Goal: Task Accomplishment & Management: Use online tool/utility

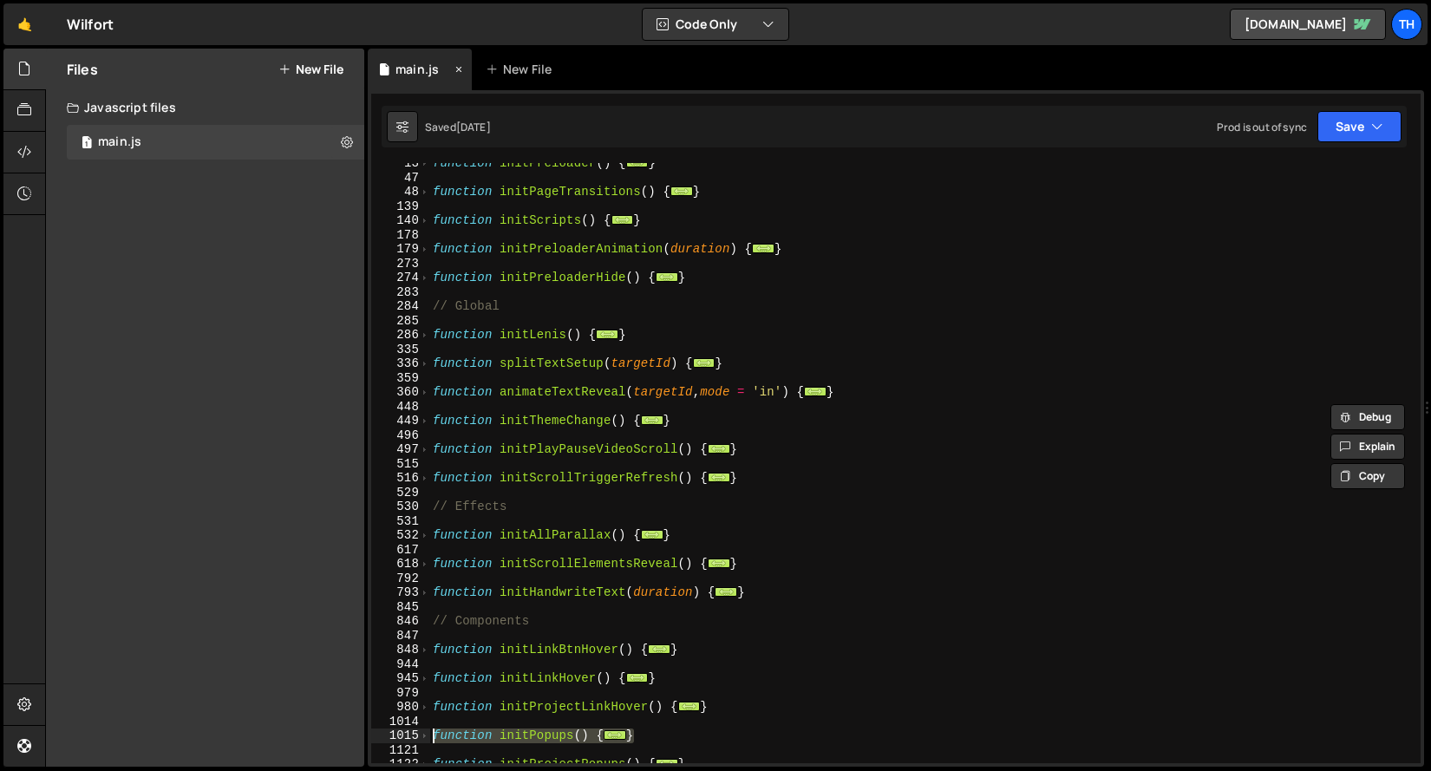
scroll to position [62, 0]
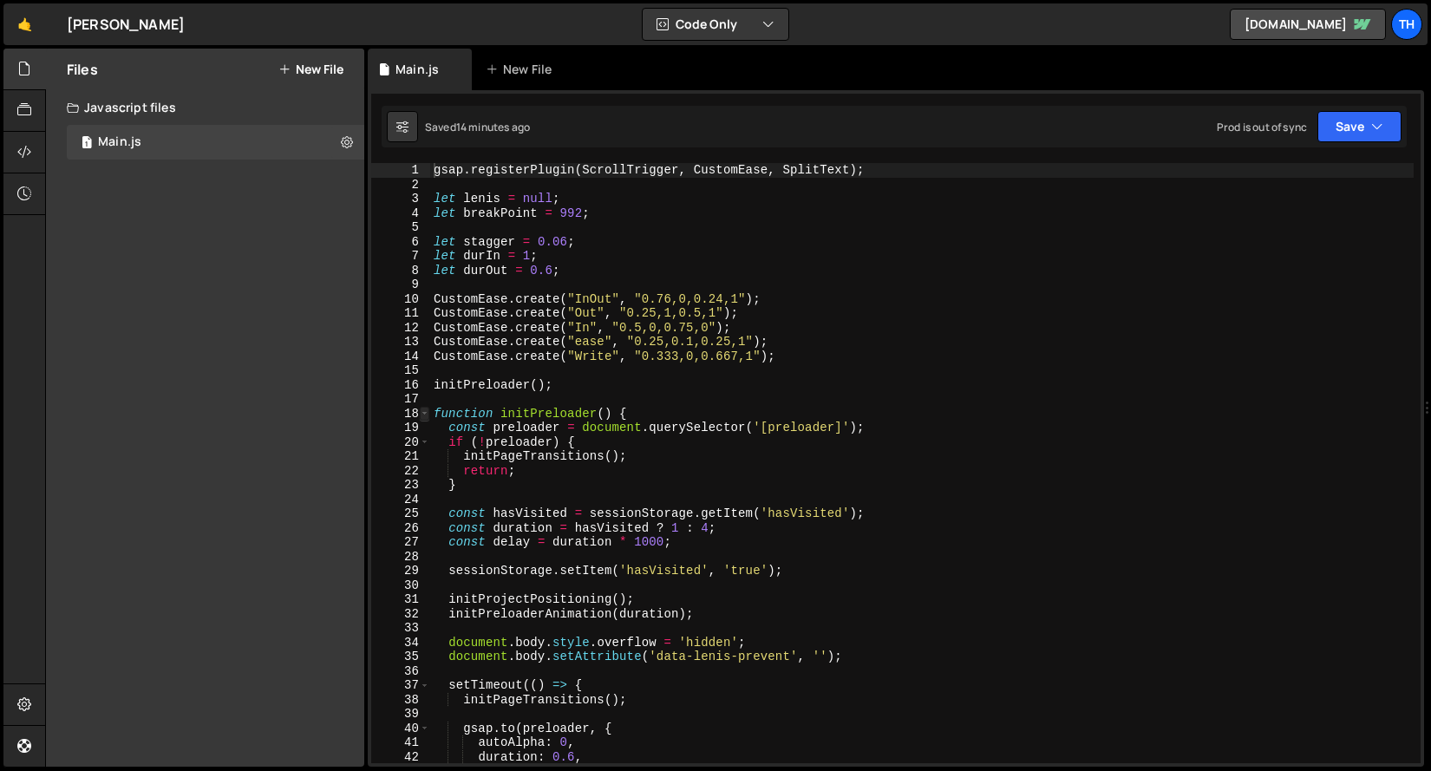
type textarea "gsap.registerPlugin(ScrollTrigger, CustomEase, SplitText);"
click at [422, 413] on span at bounding box center [425, 414] width 10 height 15
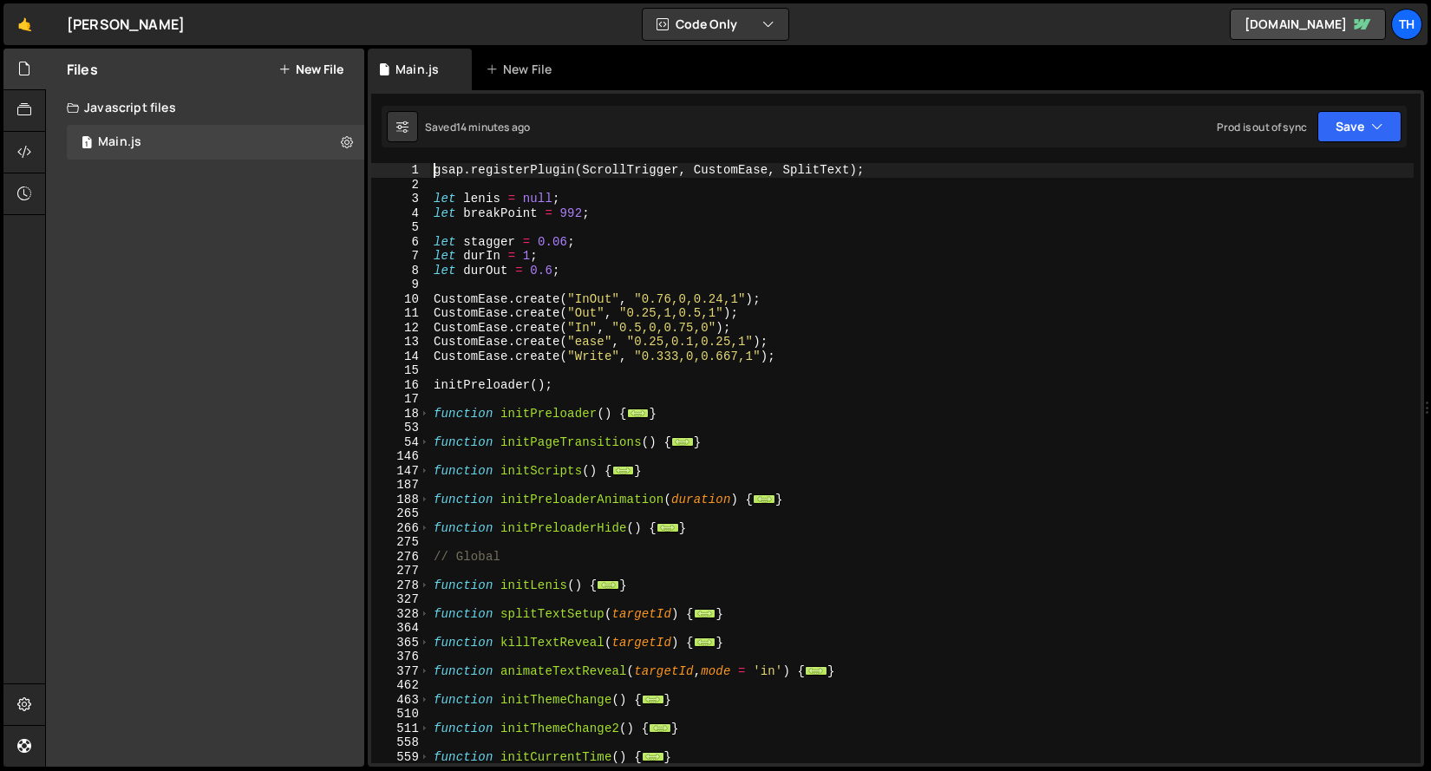
click at [430, 462] on div "gsap . registerPlugin ( ScrollTrigger , CustomEase , SplitText ) ; let [PERSON_…" at bounding box center [922, 477] width 984 height 629
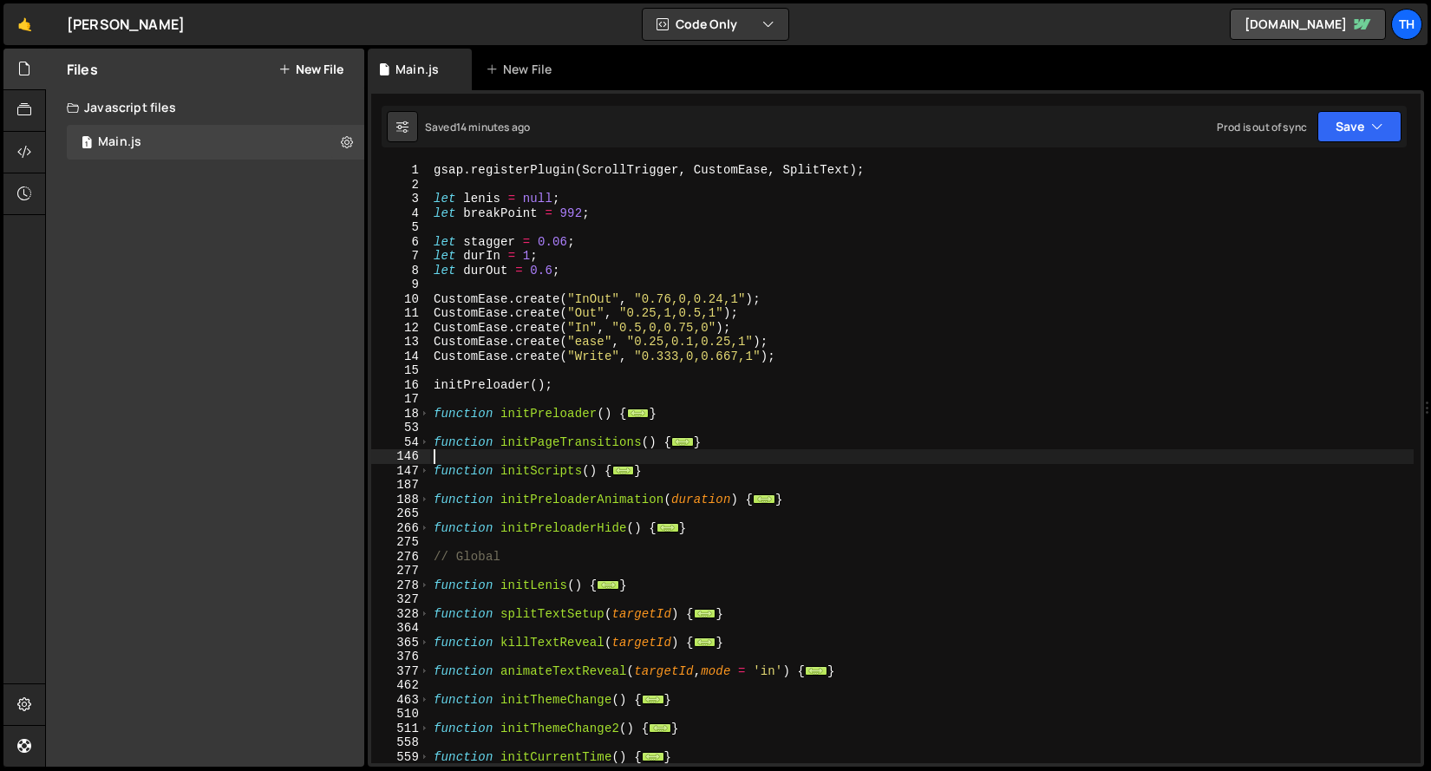
click at [424, 481] on div "187" at bounding box center [400, 485] width 59 height 15
click at [421, 474] on span at bounding box center [425, 471] width 10 height 15
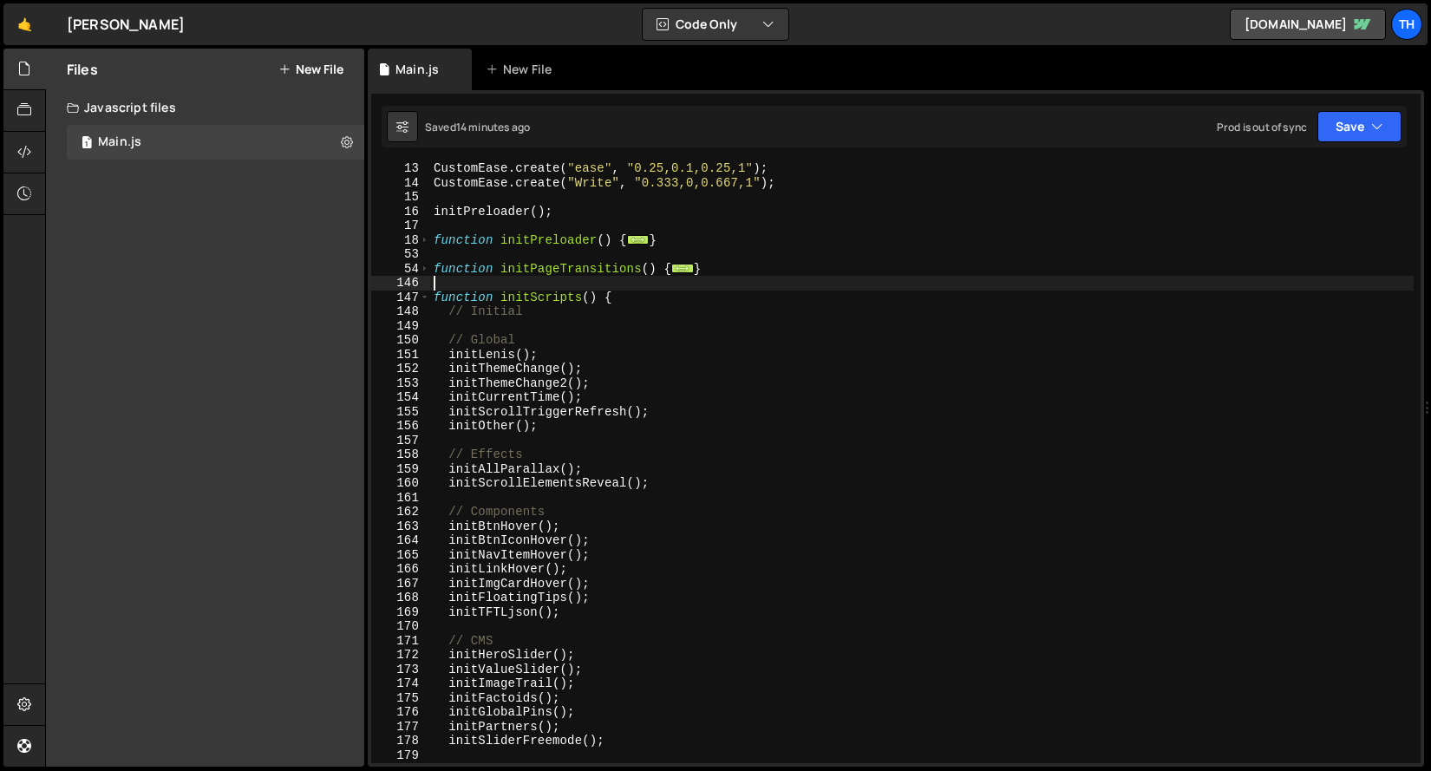
scroll to position [348, 0]
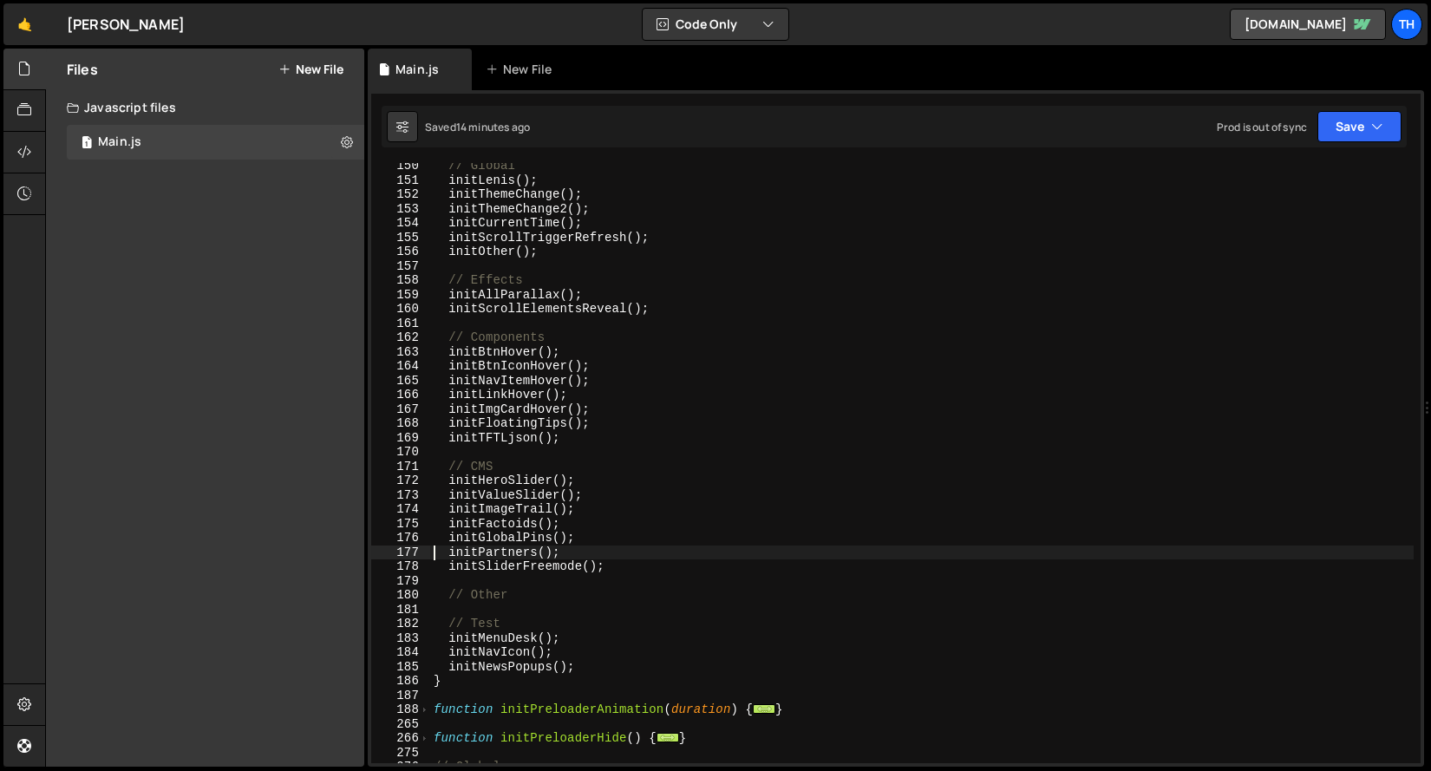
click at [434, 557] on div "// Global initLenis ( ) ; initThemeChange ( ) ; initThemeChange2 ( ) ; initCurr…" at bounding box center [922, 473] width 984 height 629
click at [442, 486] on div "// Global initLenis ( ) ; initThemeChange ( ) ; initThemeChange2 ( ) ; initCurr…" at bounding box center [922, 473] width 984 height 629
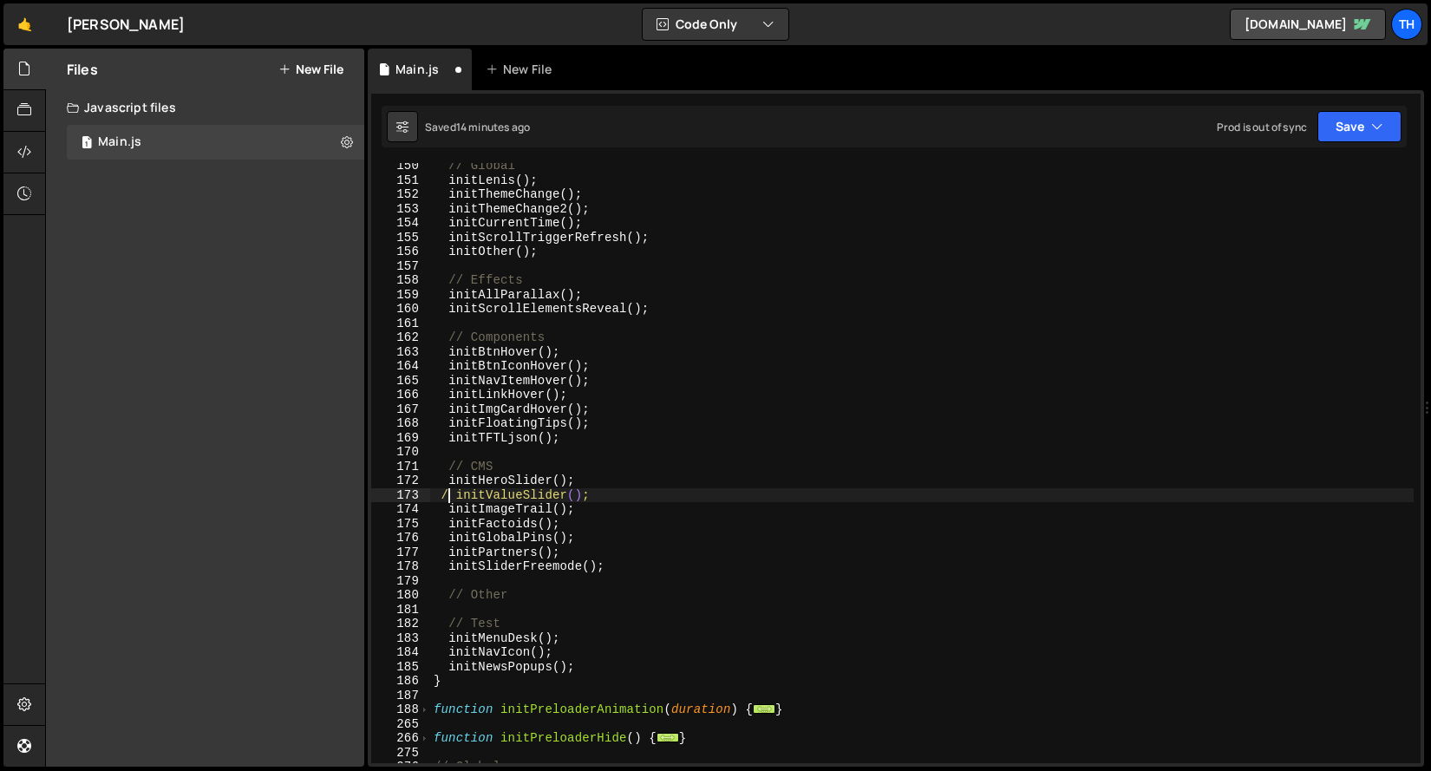
scroll to position [0, 1]
click at [442, 477] on div "// Global initLenis ( ) ; initThemeChange ( ) ; initThemeChange2 ( ) ; initCurr…" at bounding box center [922, 473] width 984 height 629
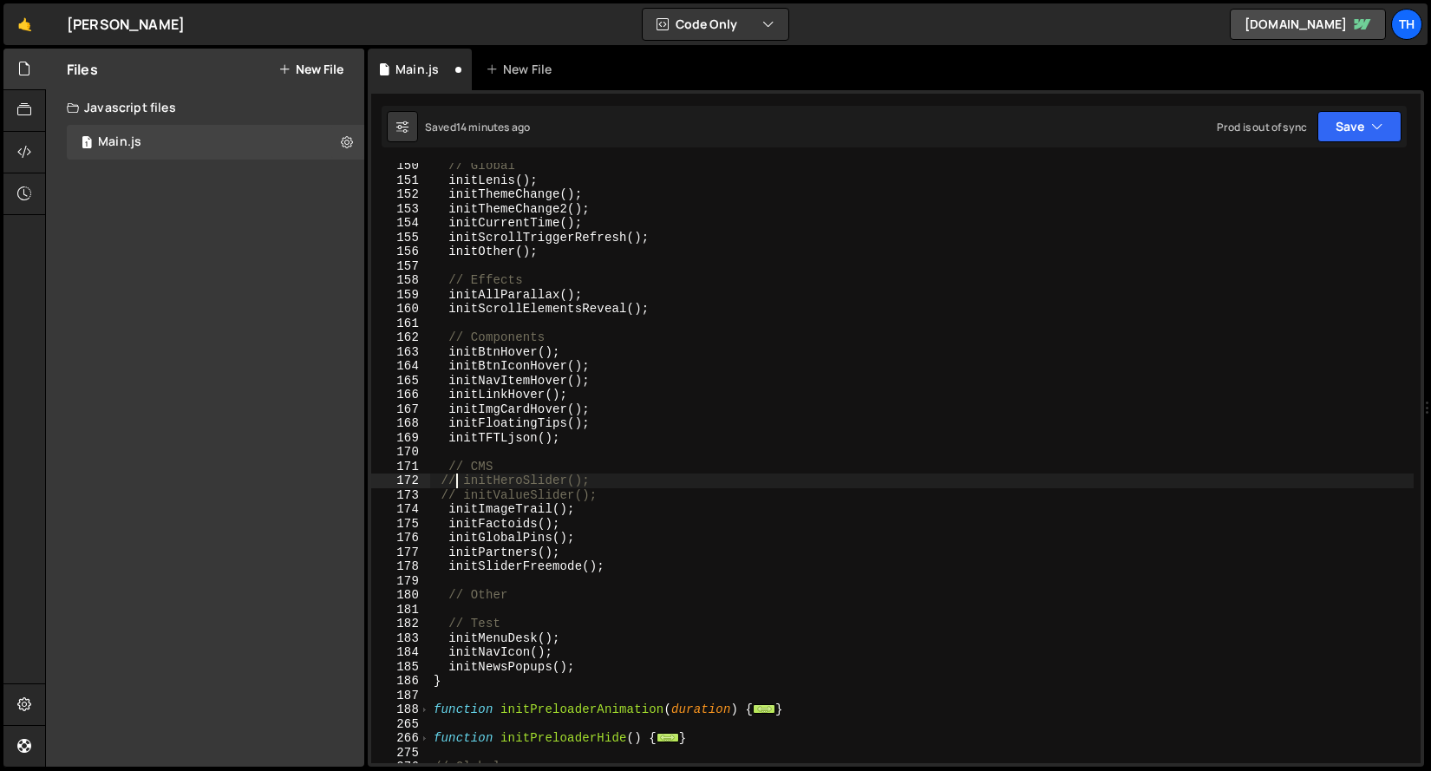
click at [1330, 106] on div "Saved 14 minutes ago Prod is out of sync Upgrade to Edit Save Save to Staging S…" at bounding box center [894, 127] width 1025 height 42
drag, startPoint x: 1331, startPoint y: 119, endPoint x: 1326, endPoint y: 135, distance: 17.3
click at [1331, 119] on button "Save" at bounding box center [1359, 126] width 84 height 31
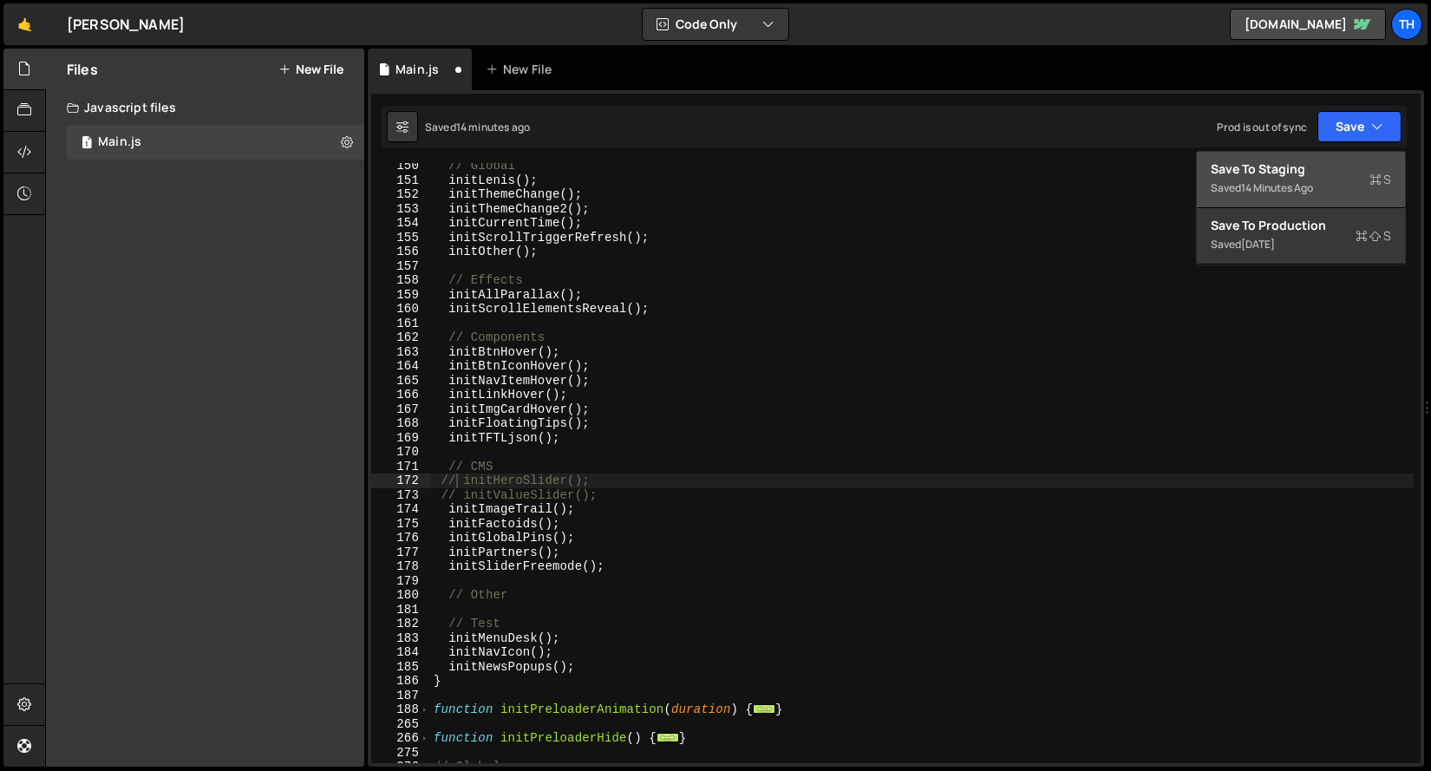
click at [1311, 178] on div "Saved 14 minutes ago" at bounding box center [1301, 188] width 180 height 21
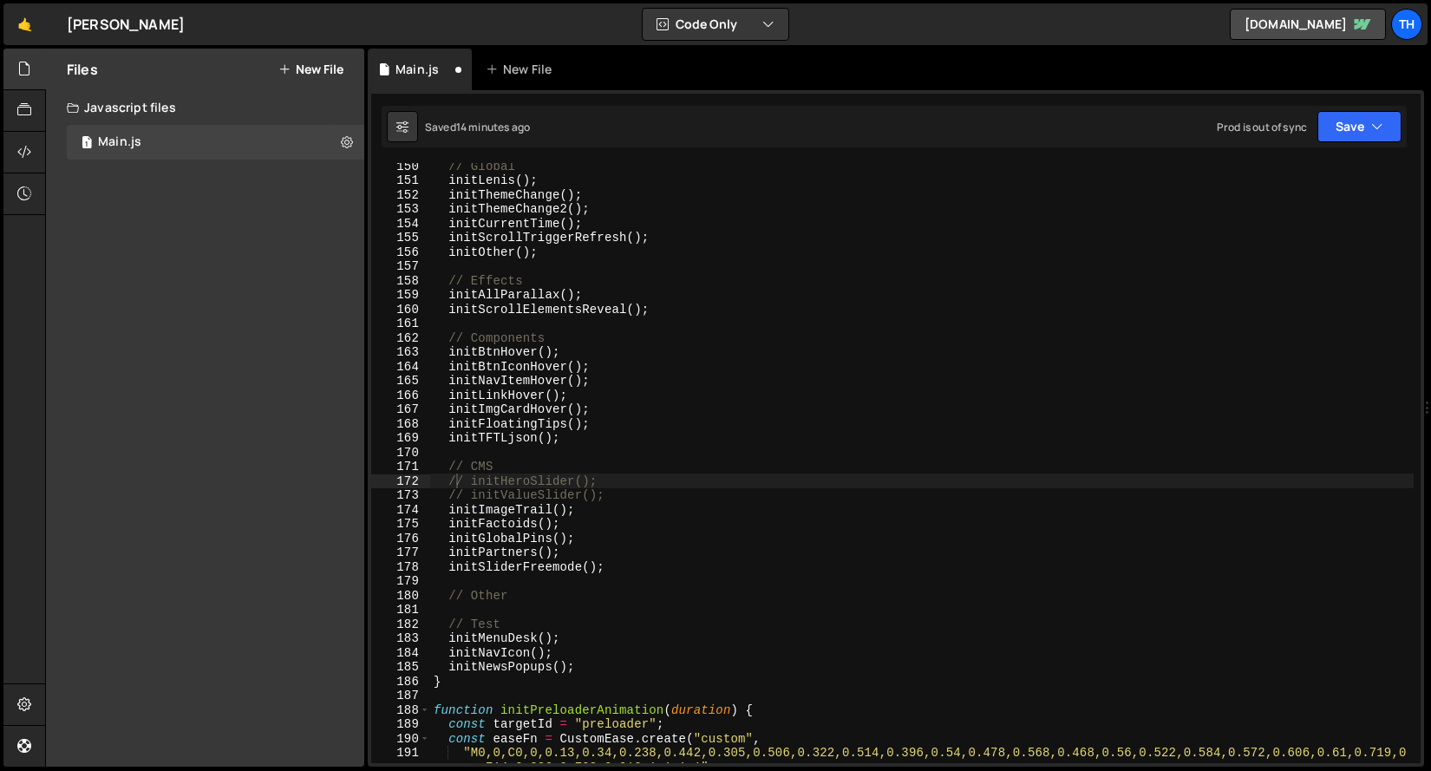
scroll to position [1784, 0]
drag, startPoint x: 471, startPoint y: 479, endPoint x: 450, endPoint y: 482, distance: 21.1
click at [450, 482] on div "// Global initLenis ( ) ; initThemeChange ( ) ; initThemeChange2 ( ) ; initCurr…" at bounding box center [922, 481] width 984 height 644
drag, startPoint x: 474, startPoint y: 497, endPoint x: 451, endPoint y: 495, distance: 22.6
click at [451, 495] on div "// Global initLenis ( ) ; initThemeChange ( ) ; initThemeChange2 ( ) ; initCurr…" at bounding box center [922, 481] width 984 height 644
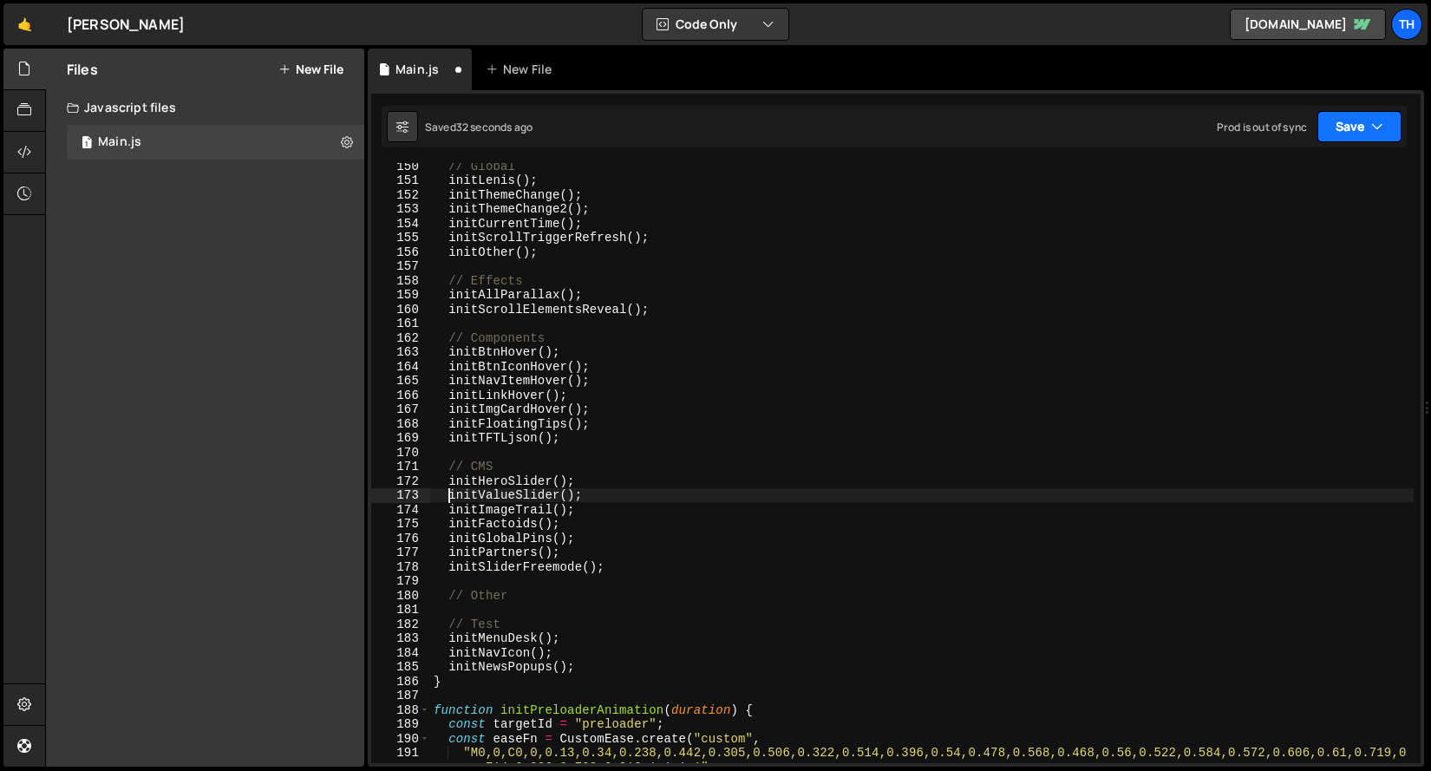
click at [1350, 127] on button "Save" at bounding box center [1359, 126] width 84 height 31
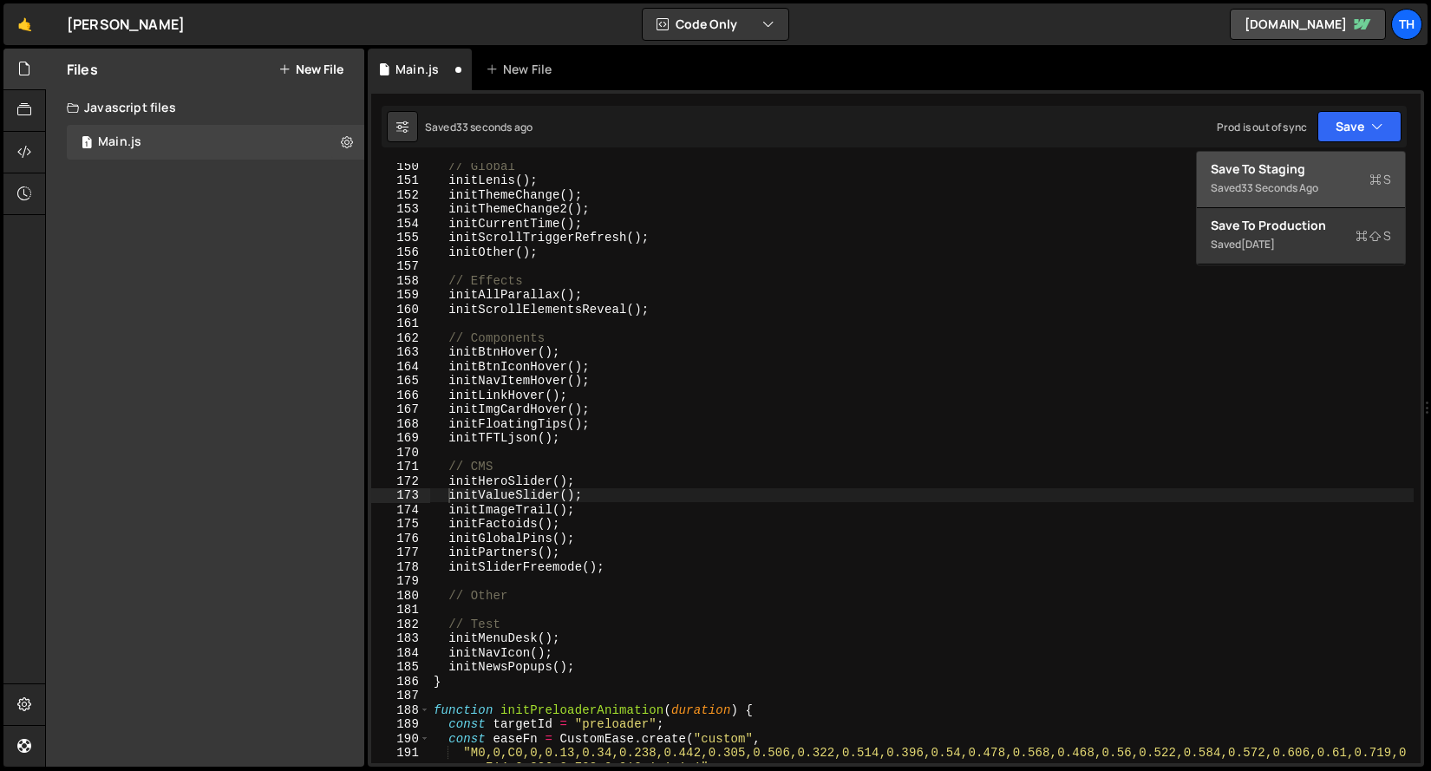
click at [1314, 187] on div "33 seconds ago" at bounding box center [1279, 187] width 77 height 15
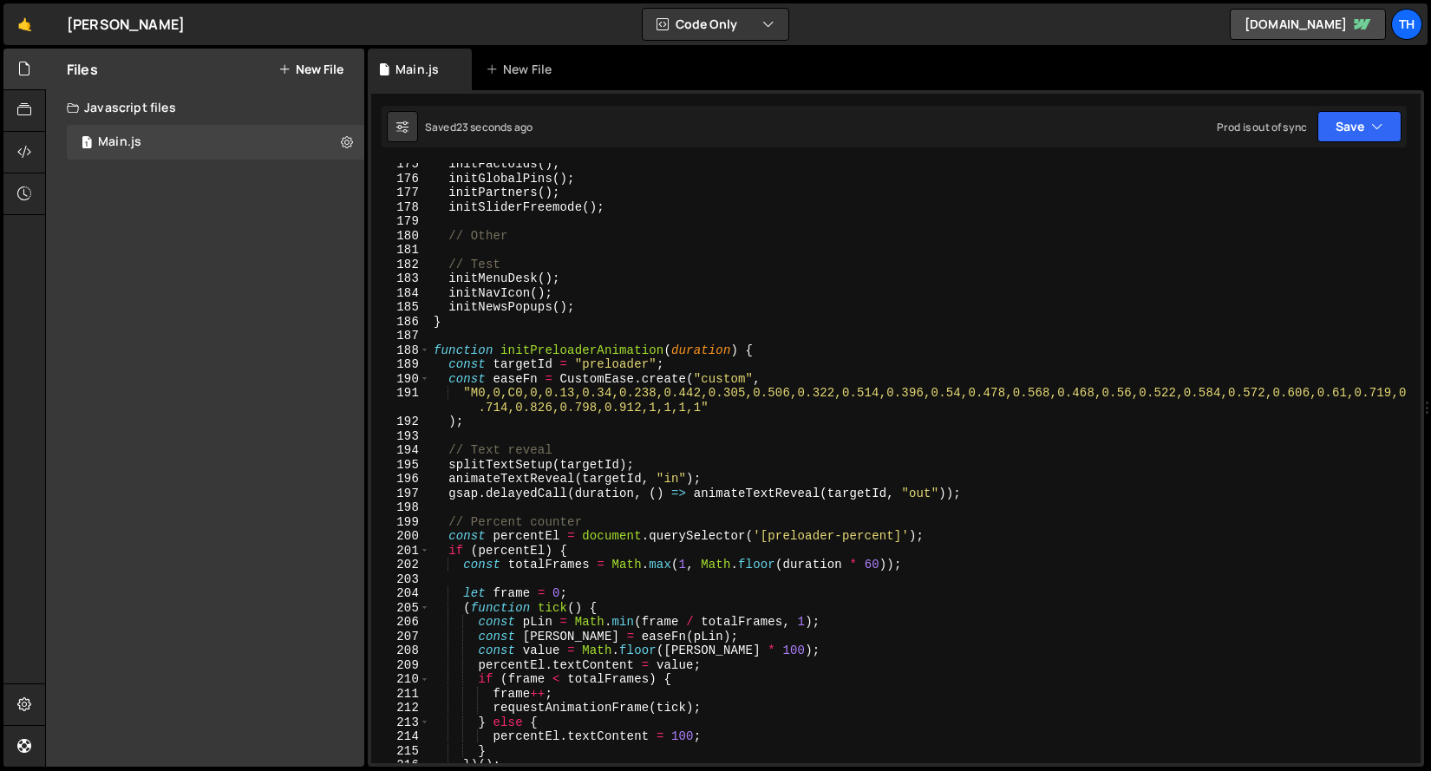
scroll to position [2084, 0]
click at [421, 345] on span at bounding box center [425, 350] width 10 height 15
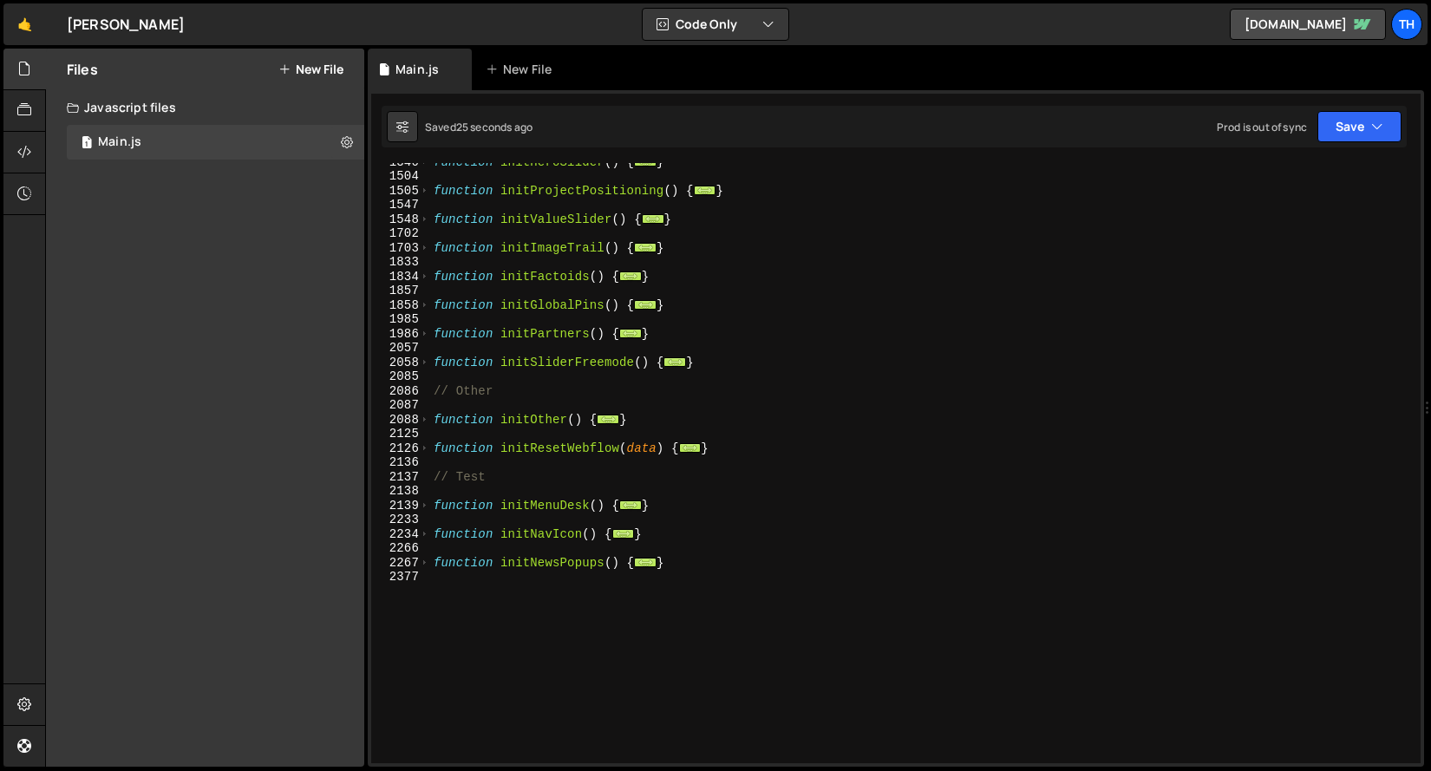
scroll to position [942, 0]
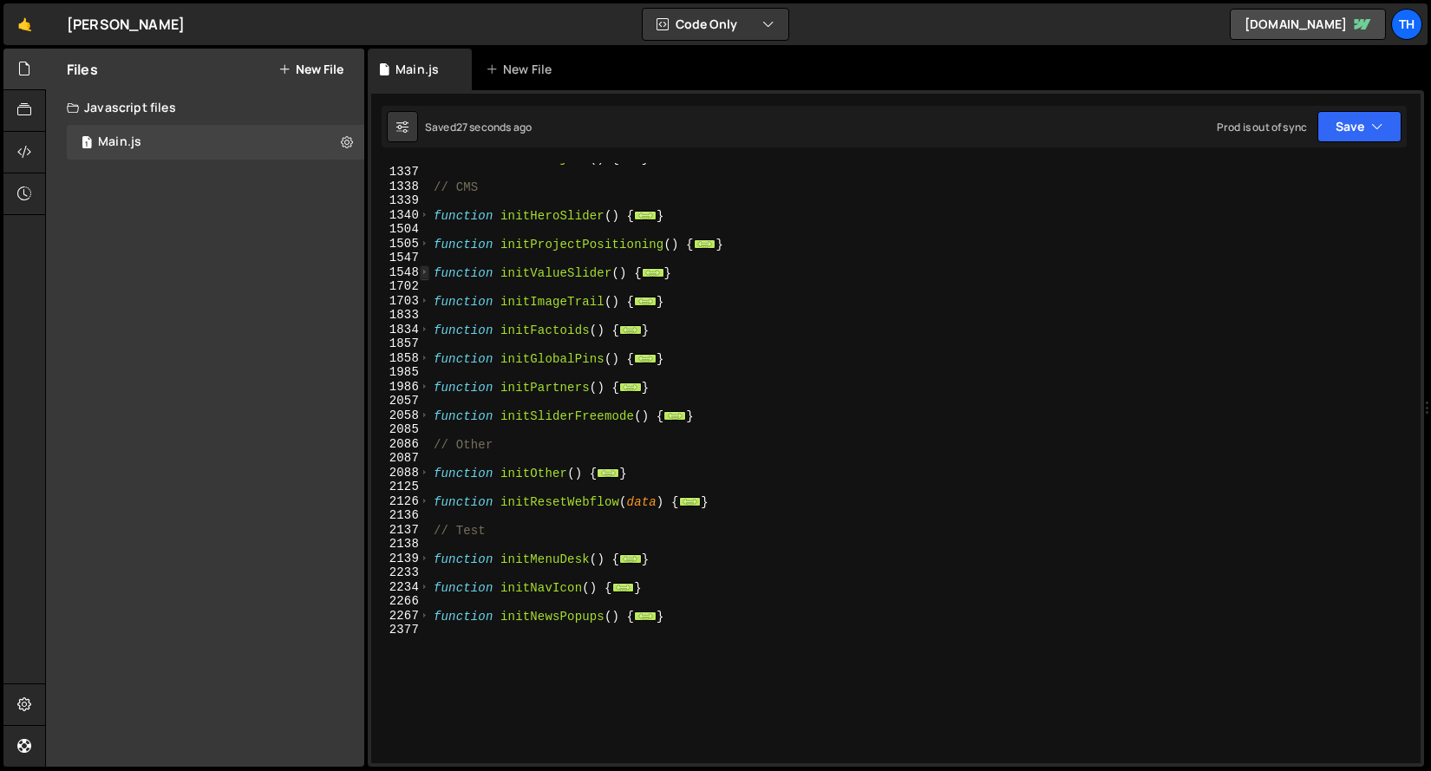
click at [427, 267] on span at bounding box center [425, 272] width 10 height 15
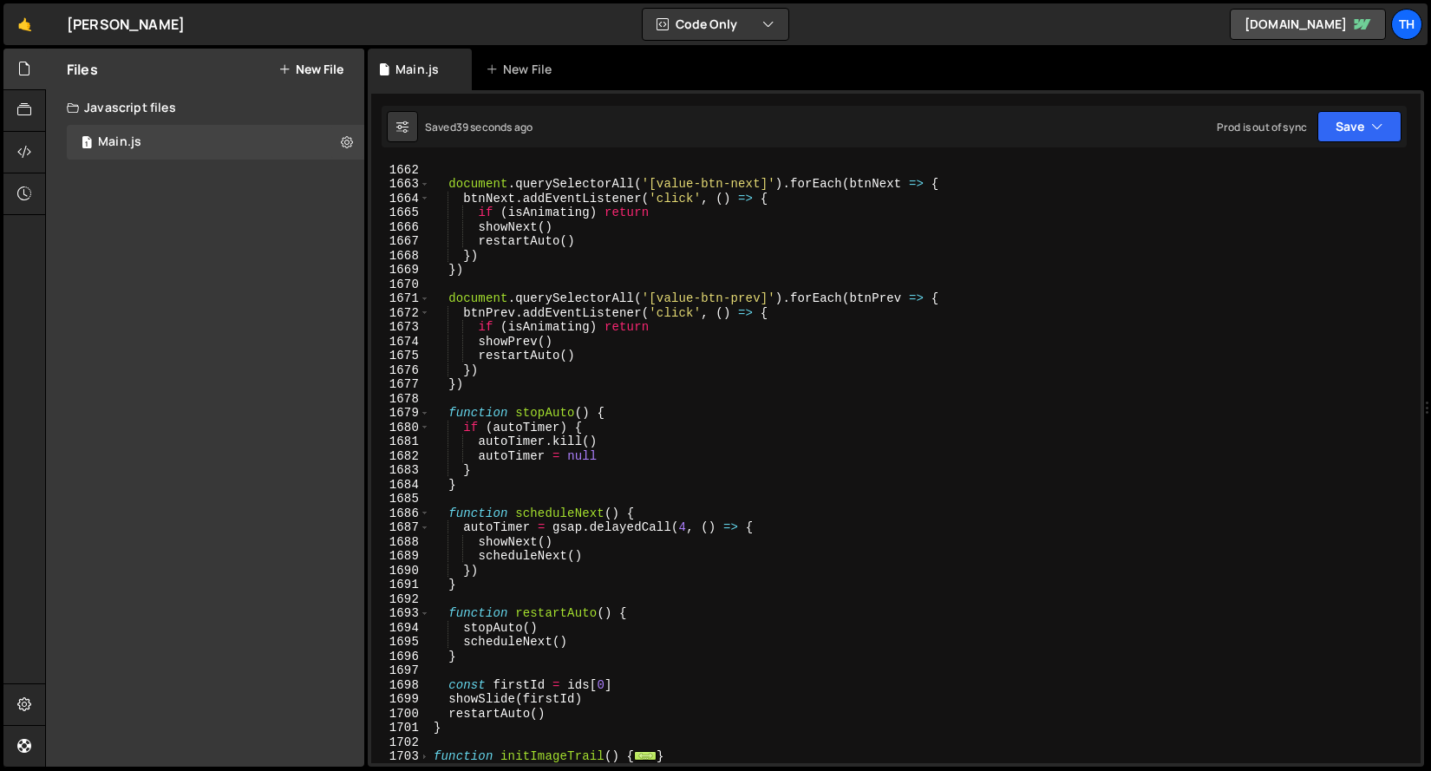
scroll to position [2898, 0]
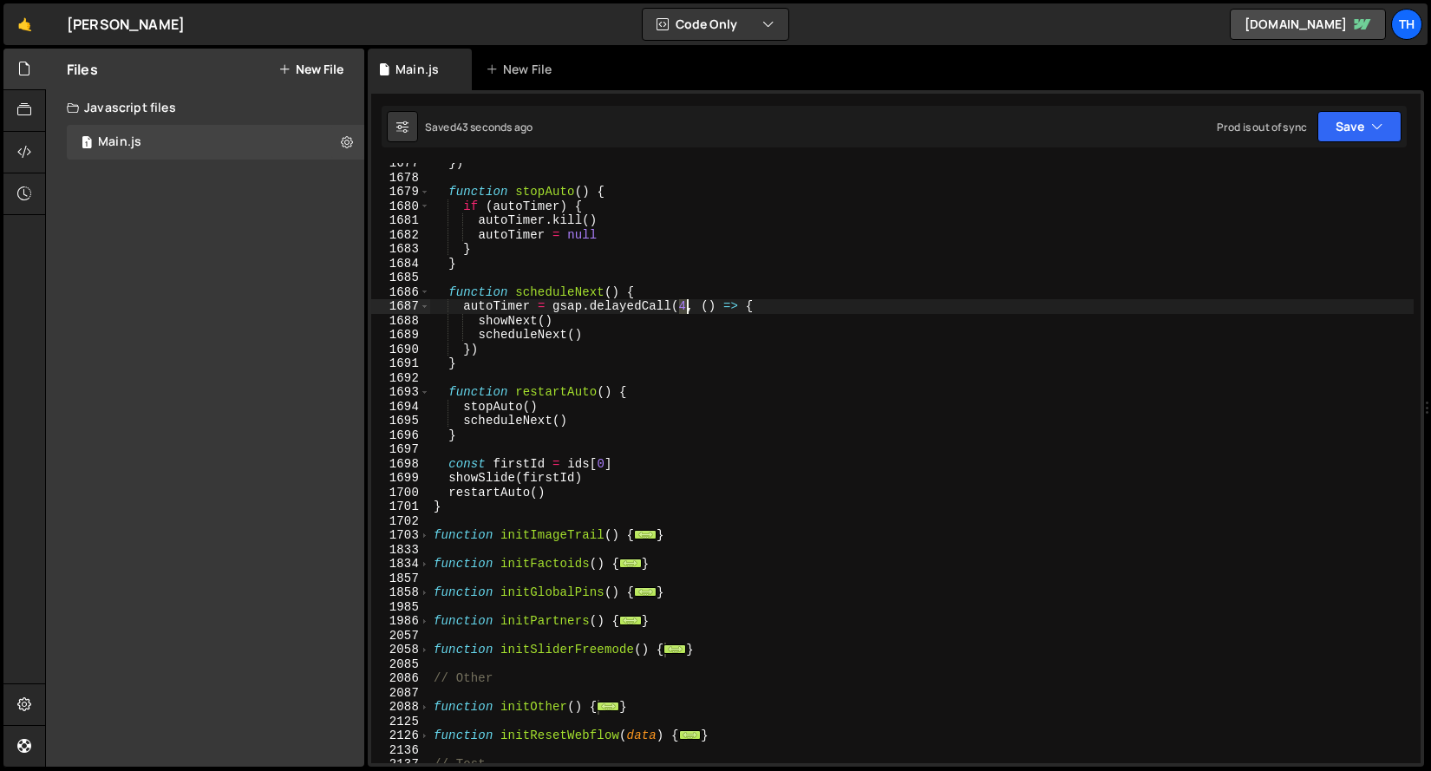
drag, startPoint x: 680, startPoint y: 305, endPoint x: 683, endPoint y: 362, distance: 56.4
click at [684, 308] on div "}) function stopAuto ( ) { if ( autoTimer ) { autoTimer . kill ( ) autoTimer = …" at bounding box center [922, 470] width 984 height 629
click at [685, 246] on div "}) function stopAuto ( ) { if ( autoTimer ) { autoTimer . kill ( ) autoTimer = …" at bounding box center [922, 470] width 984 height 629
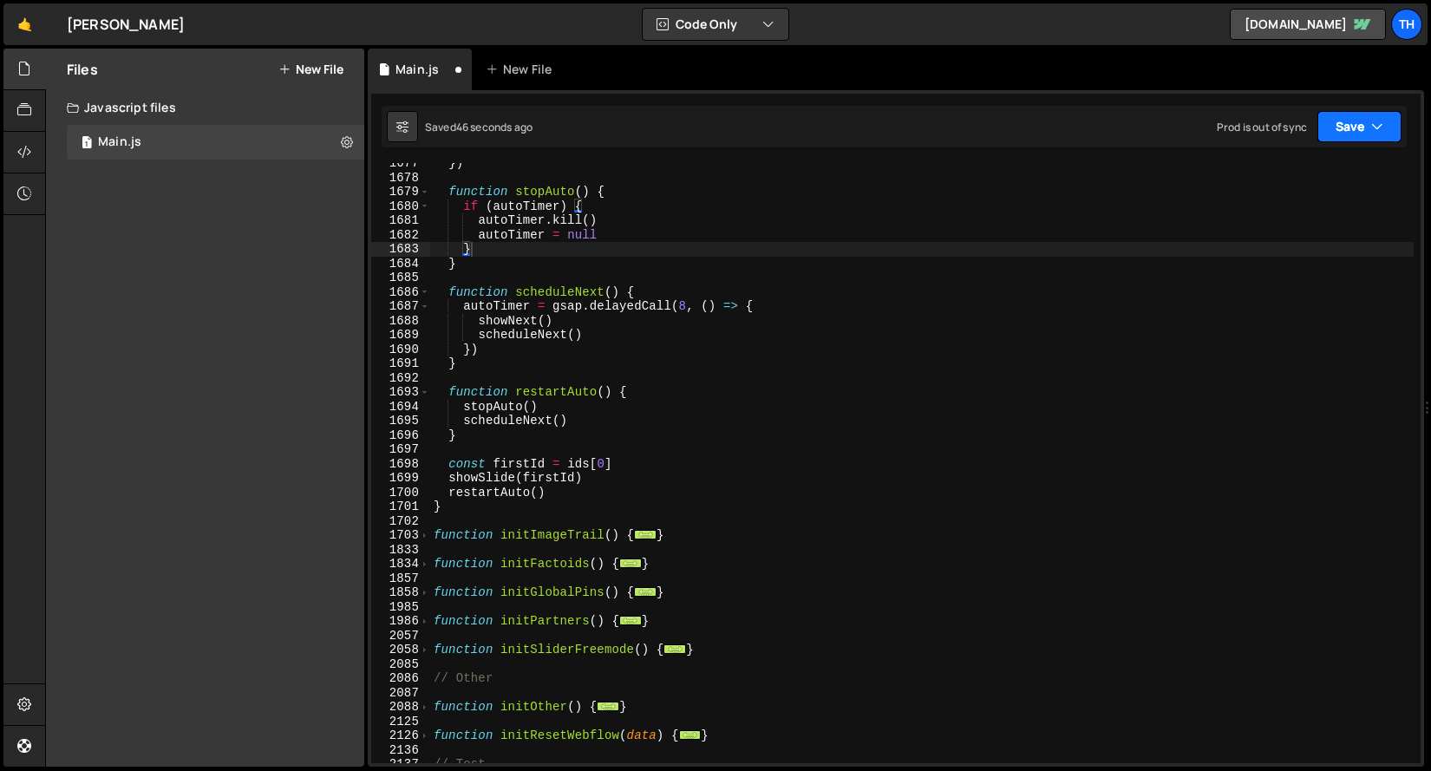
click at [1336, 127] on button "Save" at bounding box center [1359, 126] width 84 height 31
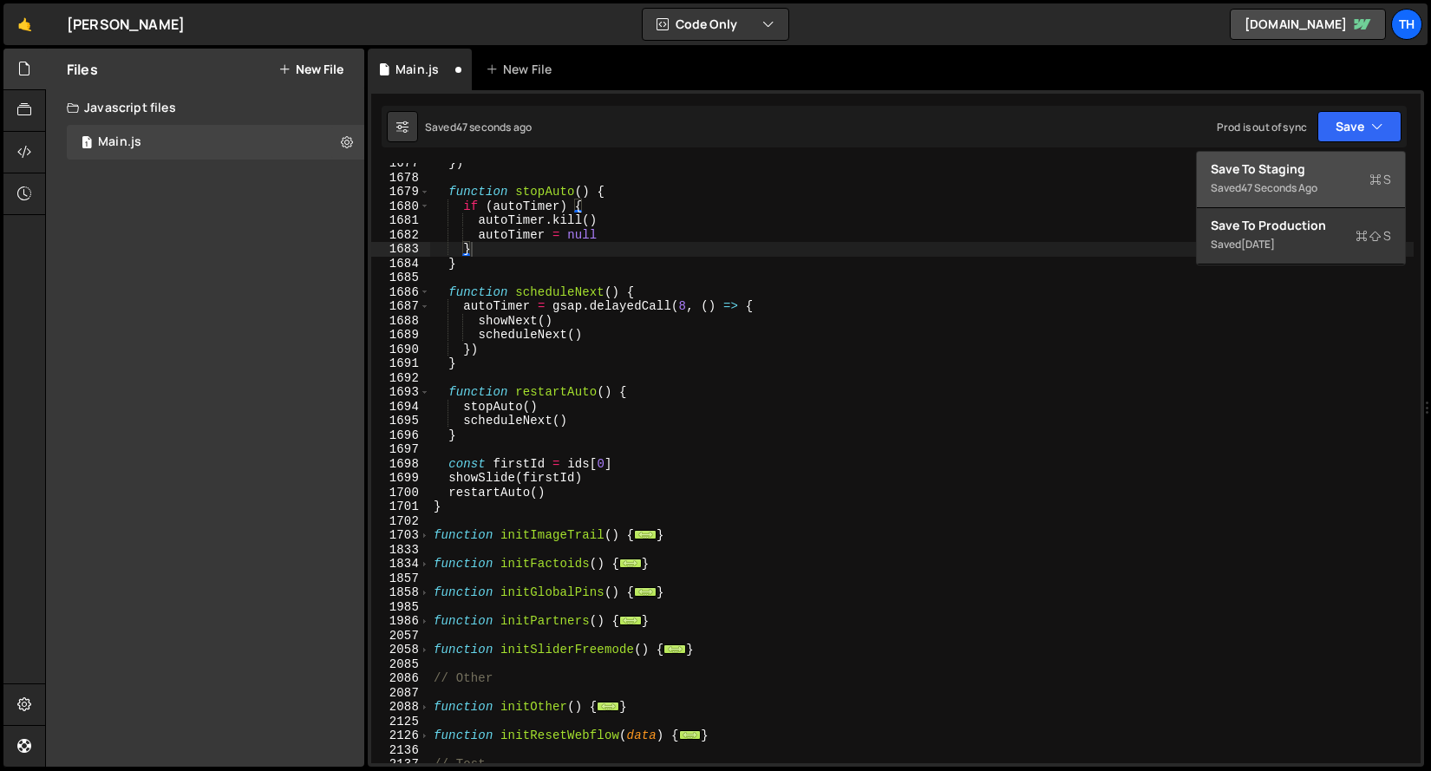
click at [1327, 181] on div "Saved 47 seconds ago" at bounding box center [1301, 188] width 180 height 21
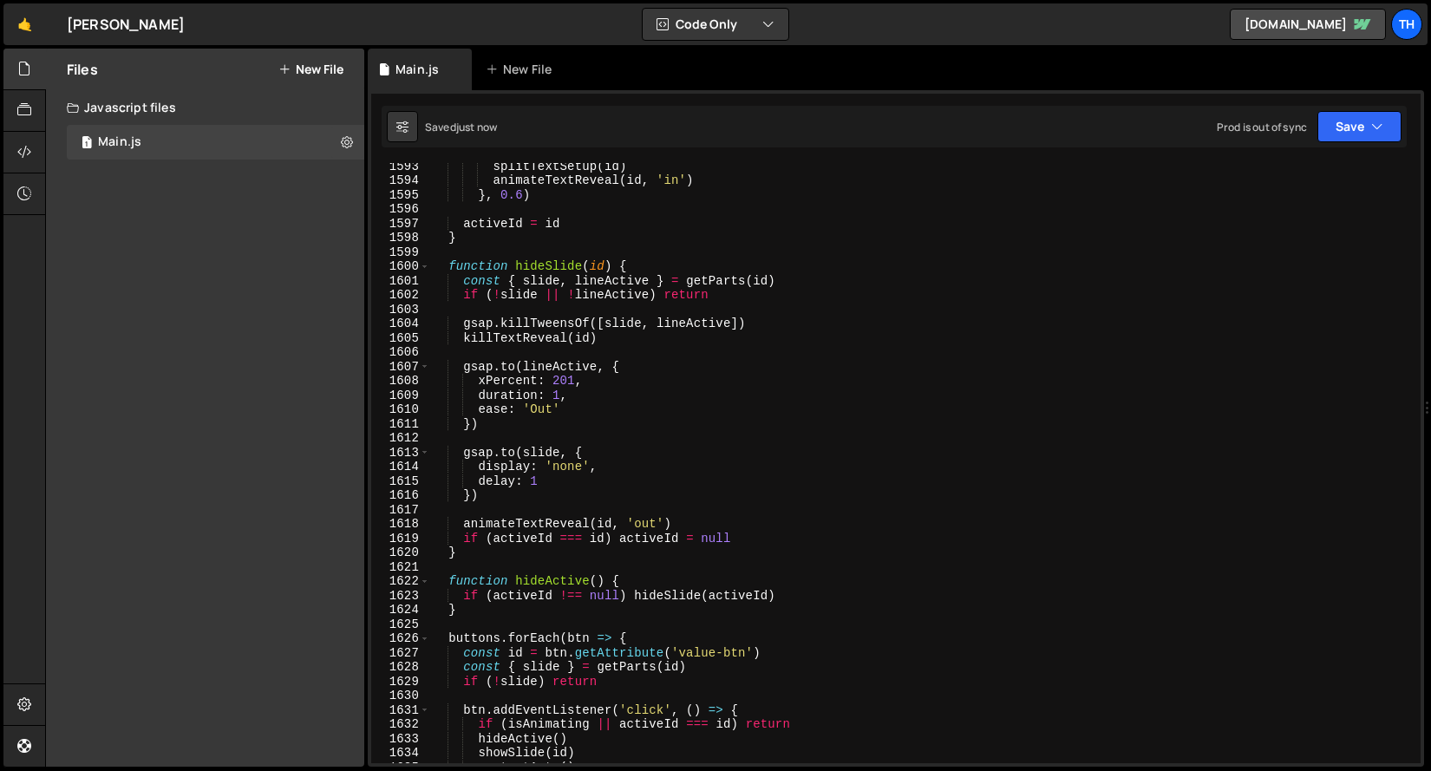
scroll to position [19041, 0]
click at [422, 267] on span at bounding box center [425, 266] width 10 height 15
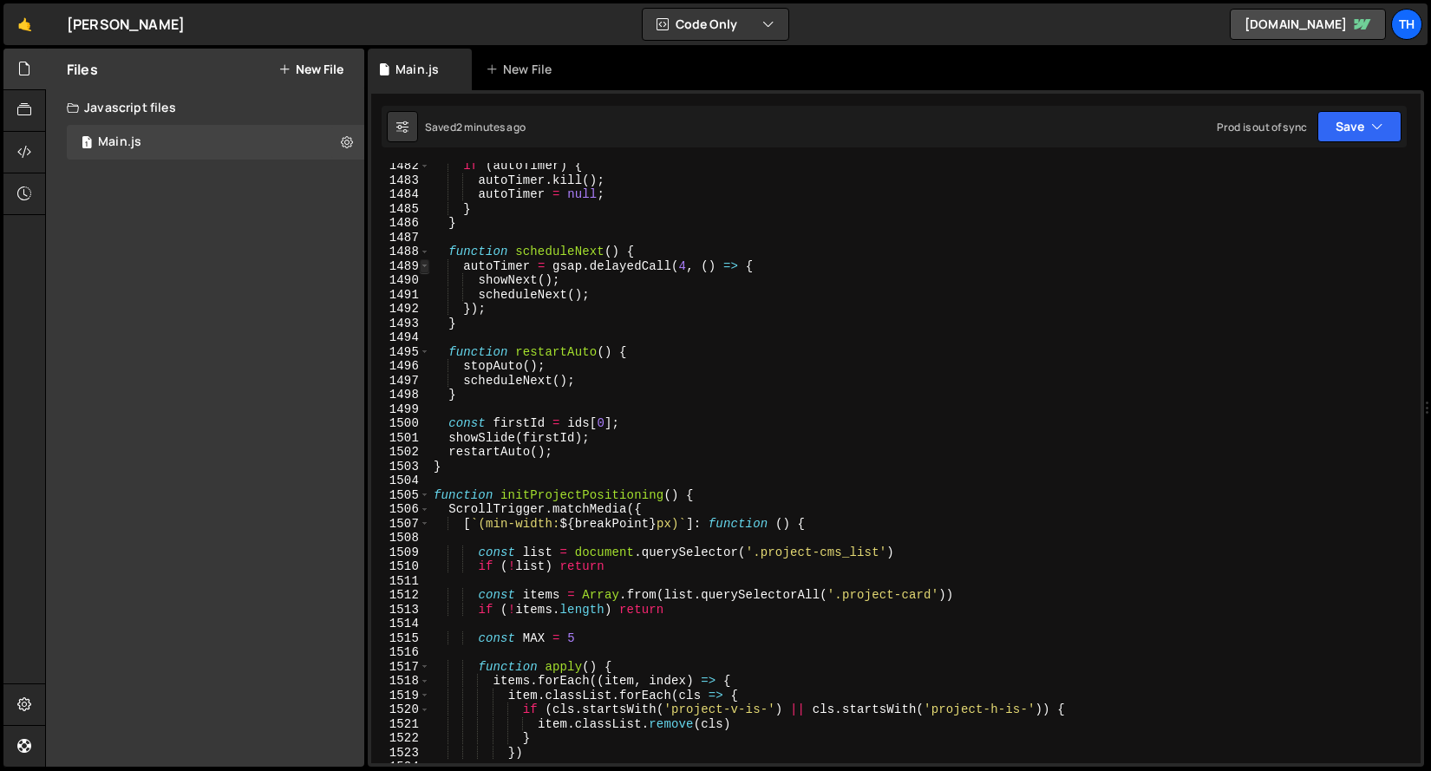
scroll to position [18582, 0]
click at [428, 492] on span at bounding box center [425, 495] width 10 height 15
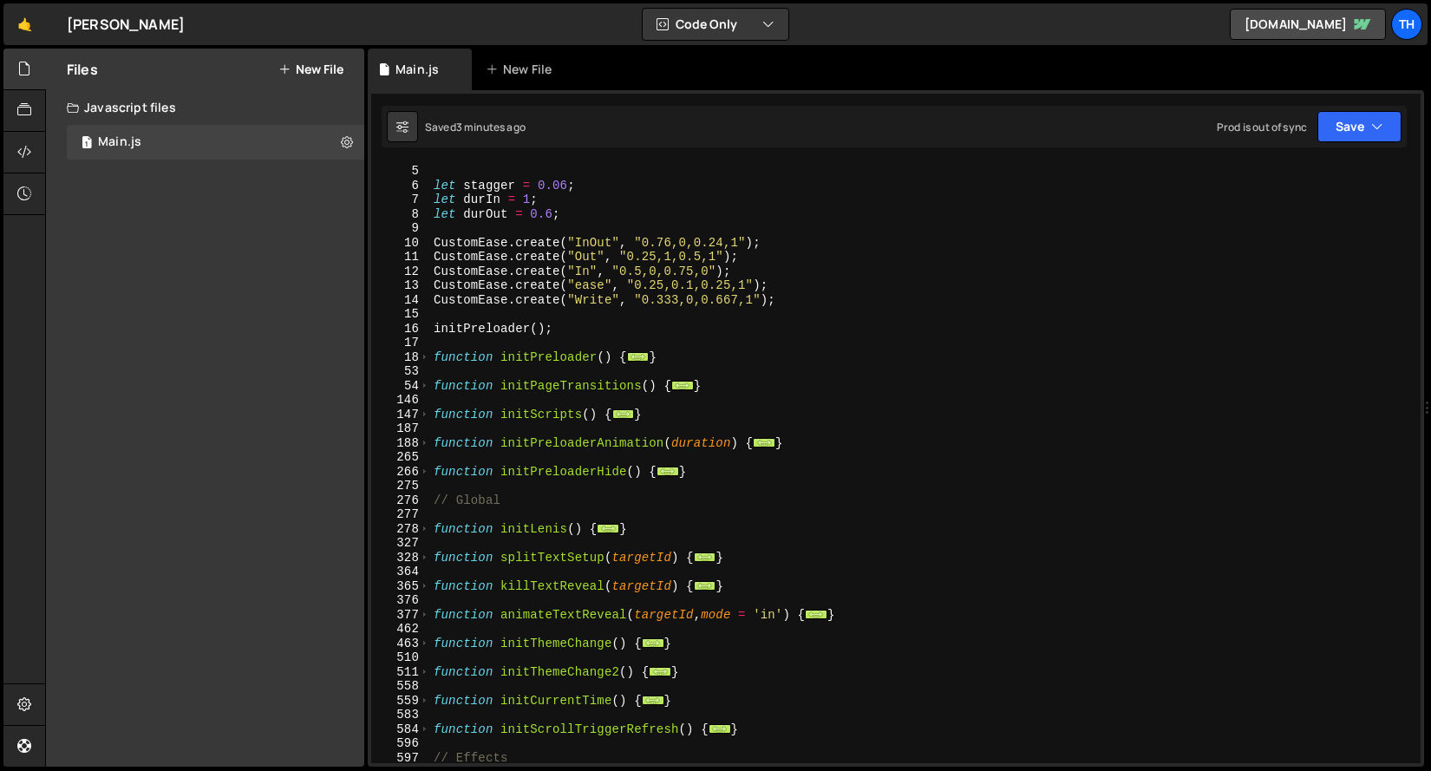
scroll to position [0, 0]
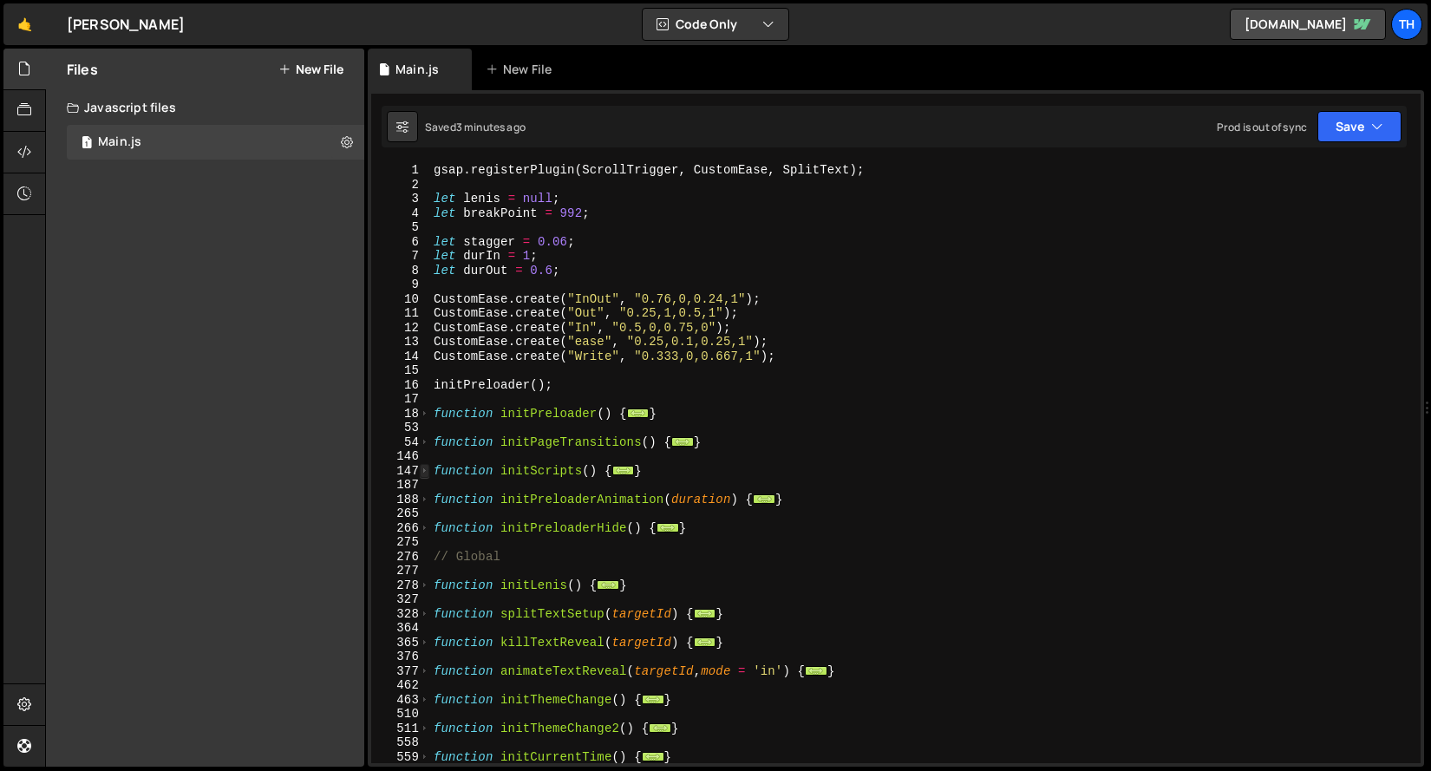
click at [422, 469] on span at bounding box center [425, 471] width 10 height 15
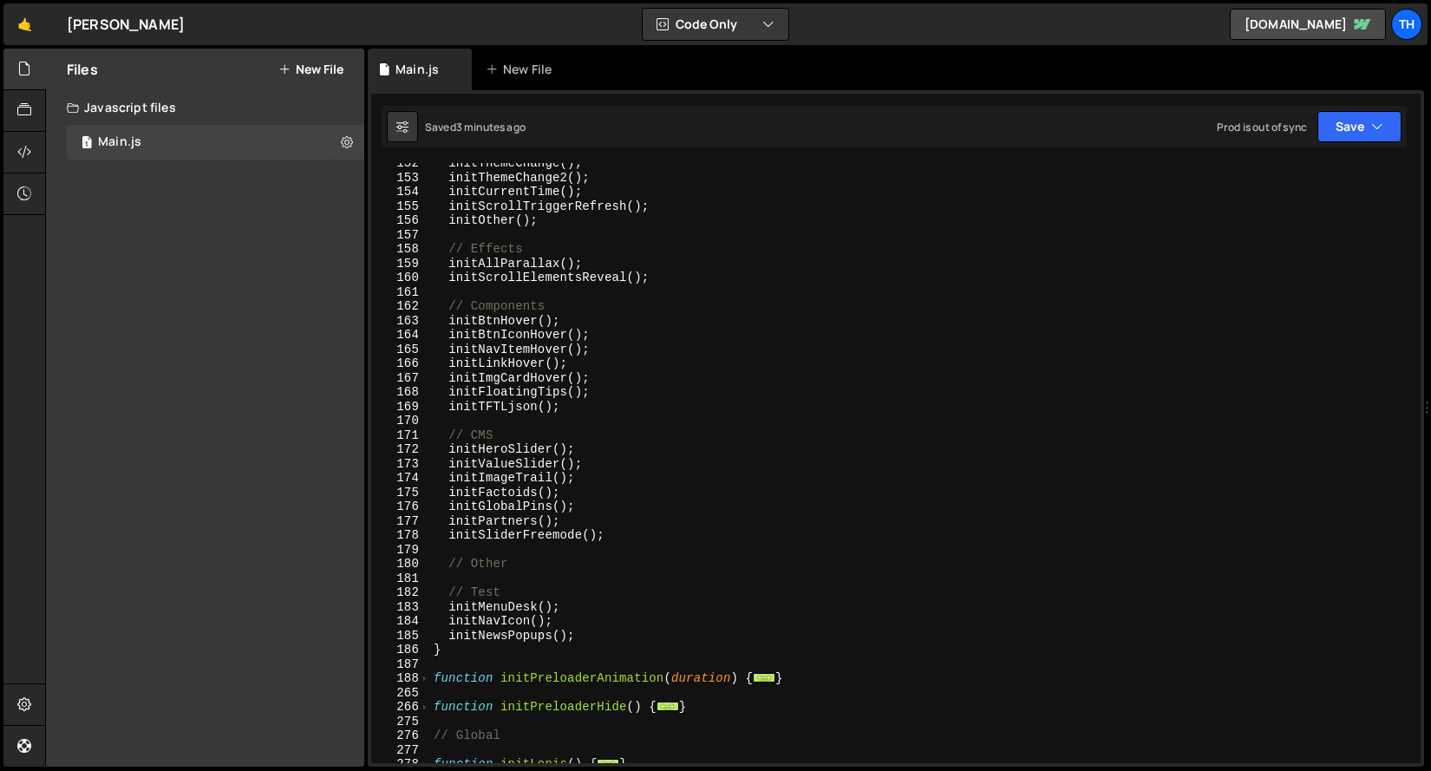
scroll to position [381, 0]
click at [451, 631] on div "initThemeChange ( ) ; initThemeChange2 ( ) ; initCurrentTime ( ) ; initScrollTr…" at bounding box center [922, 468] width 984 height 629
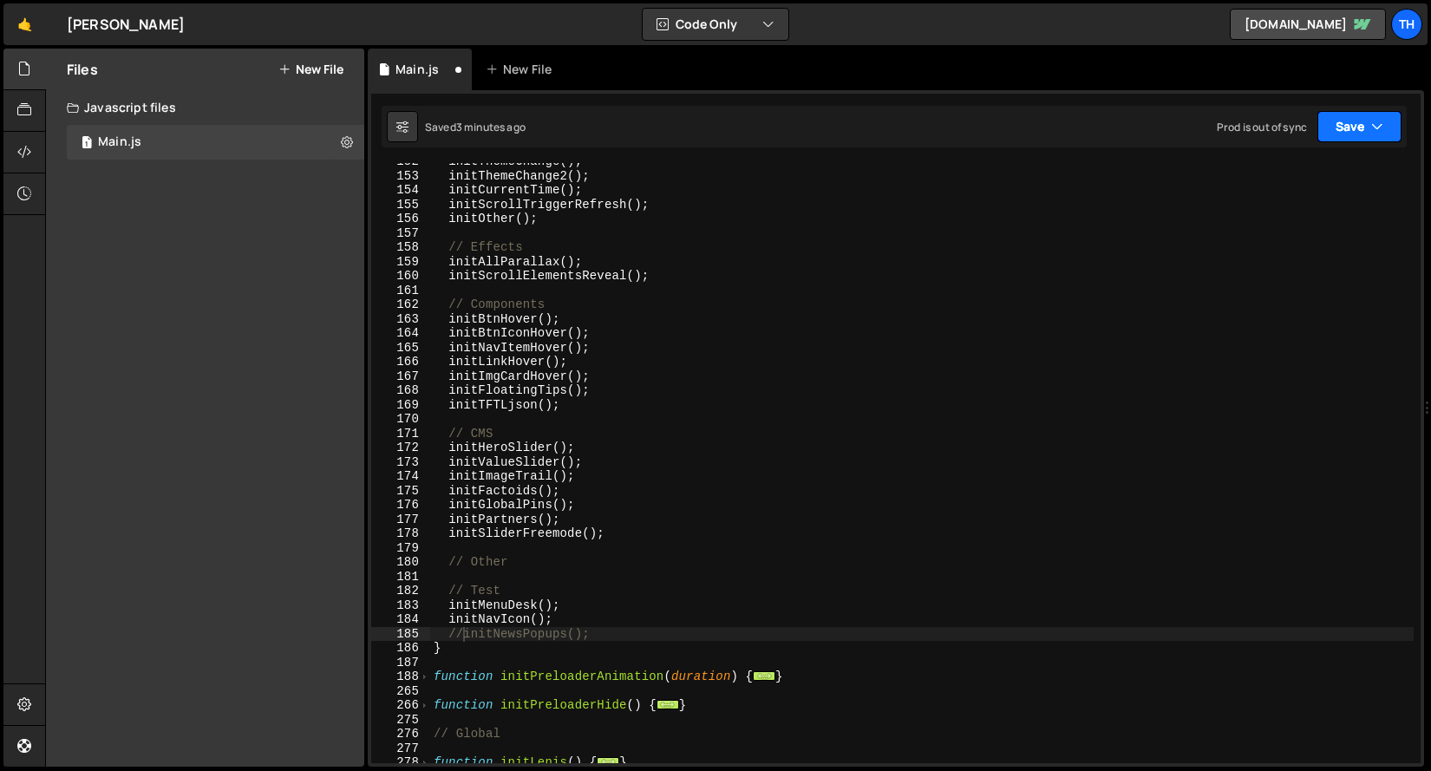
click at [1344, 114] on button "Save" at bounding box center [1359, 126] width 84 height 31
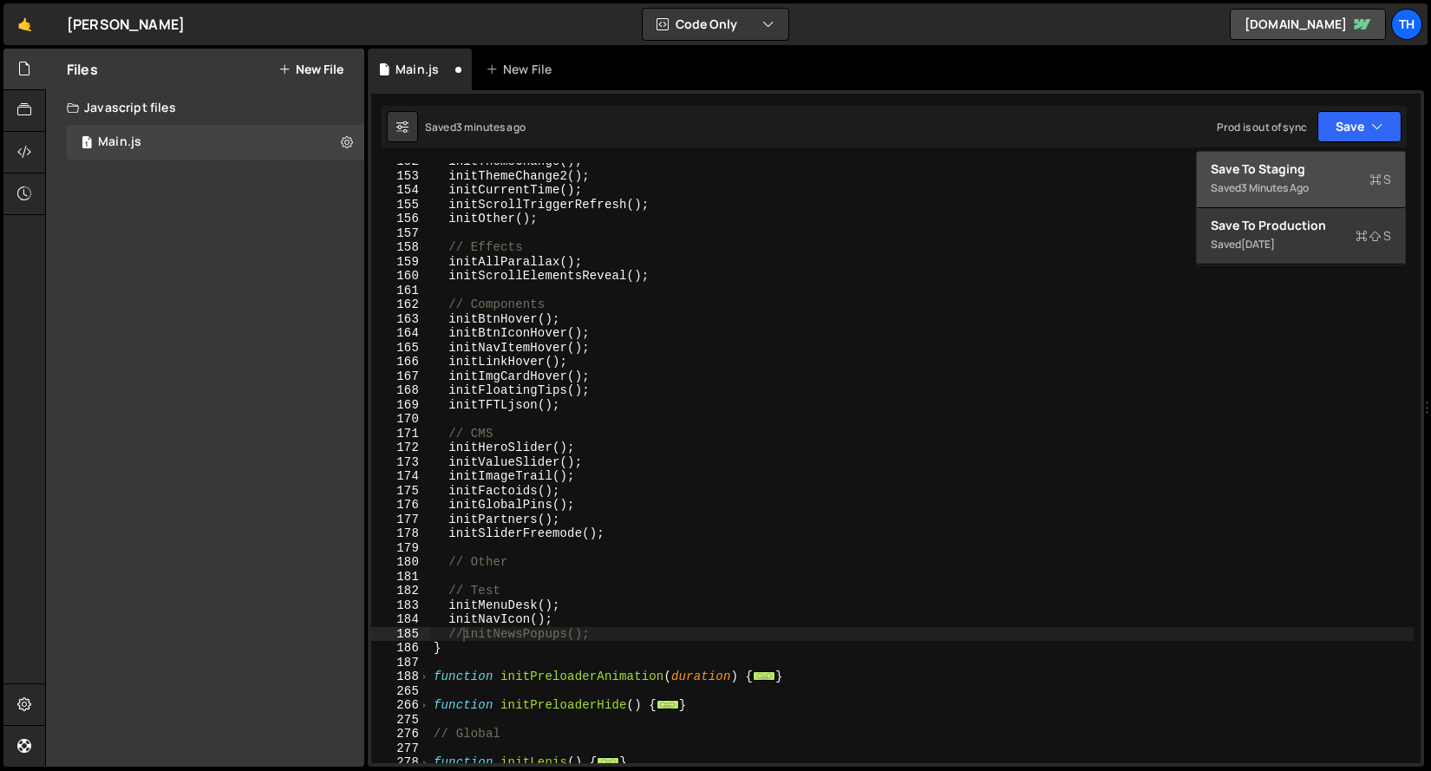
click at [1323, 178] on div "Saved 3 minutes ago" at bounding box center [1301, 188] width 180 height 21
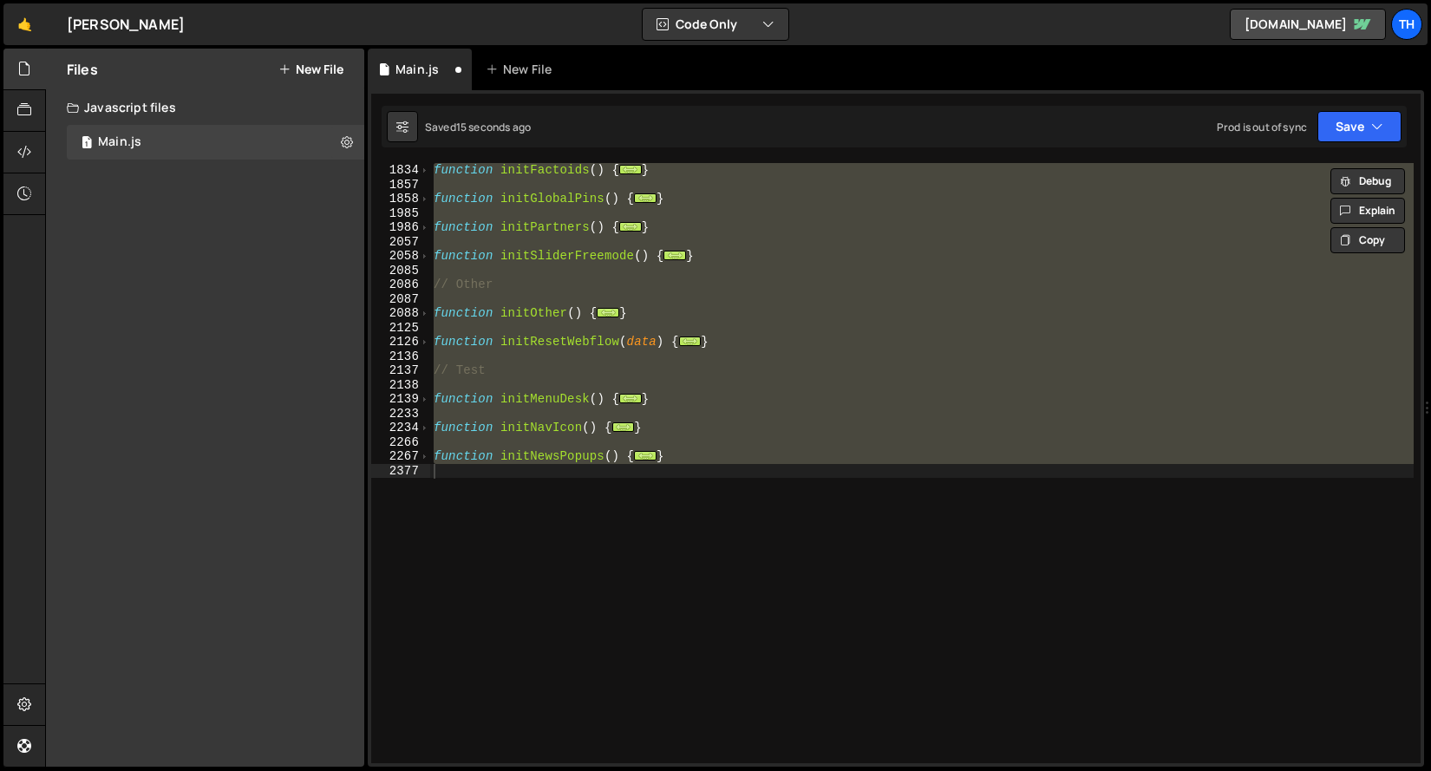
type textarea "initNewsPopups();"
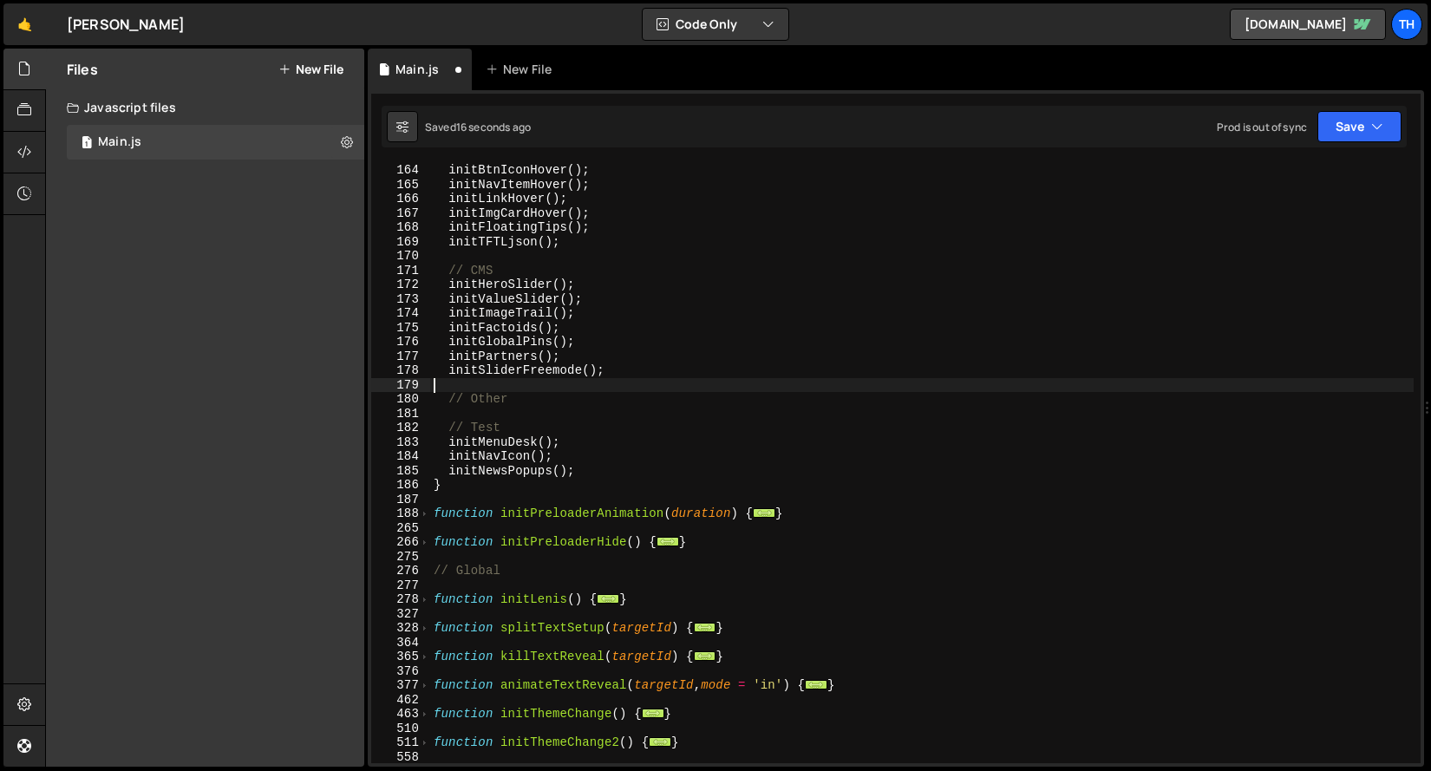
click at [549, 387] on div "initBtnIconHover ( ) ; initNavItemHover ( ) ; initLinkHover ( ) ; initImgCardHo…" at bounding box center [922, 477] width 984 height 629
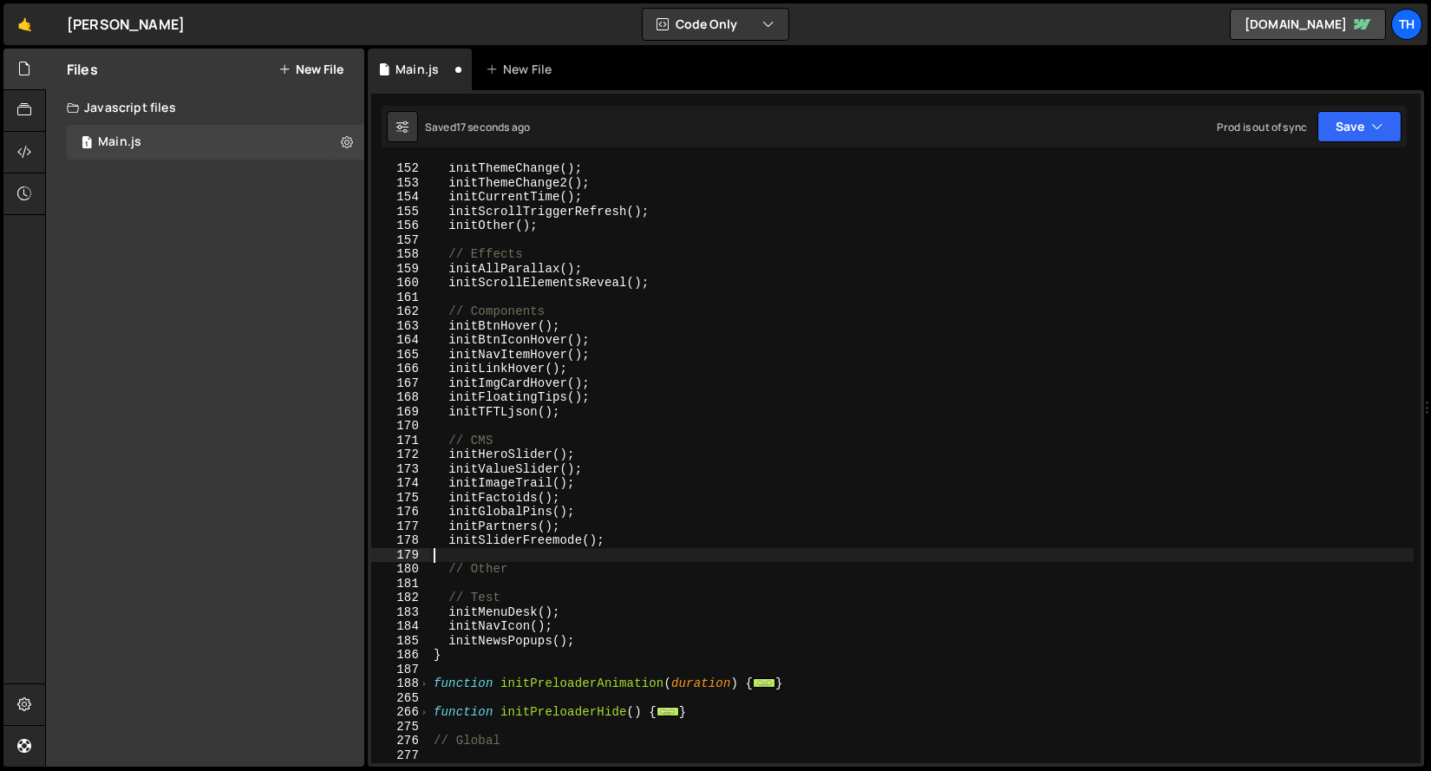
scroll to position [331, 0]
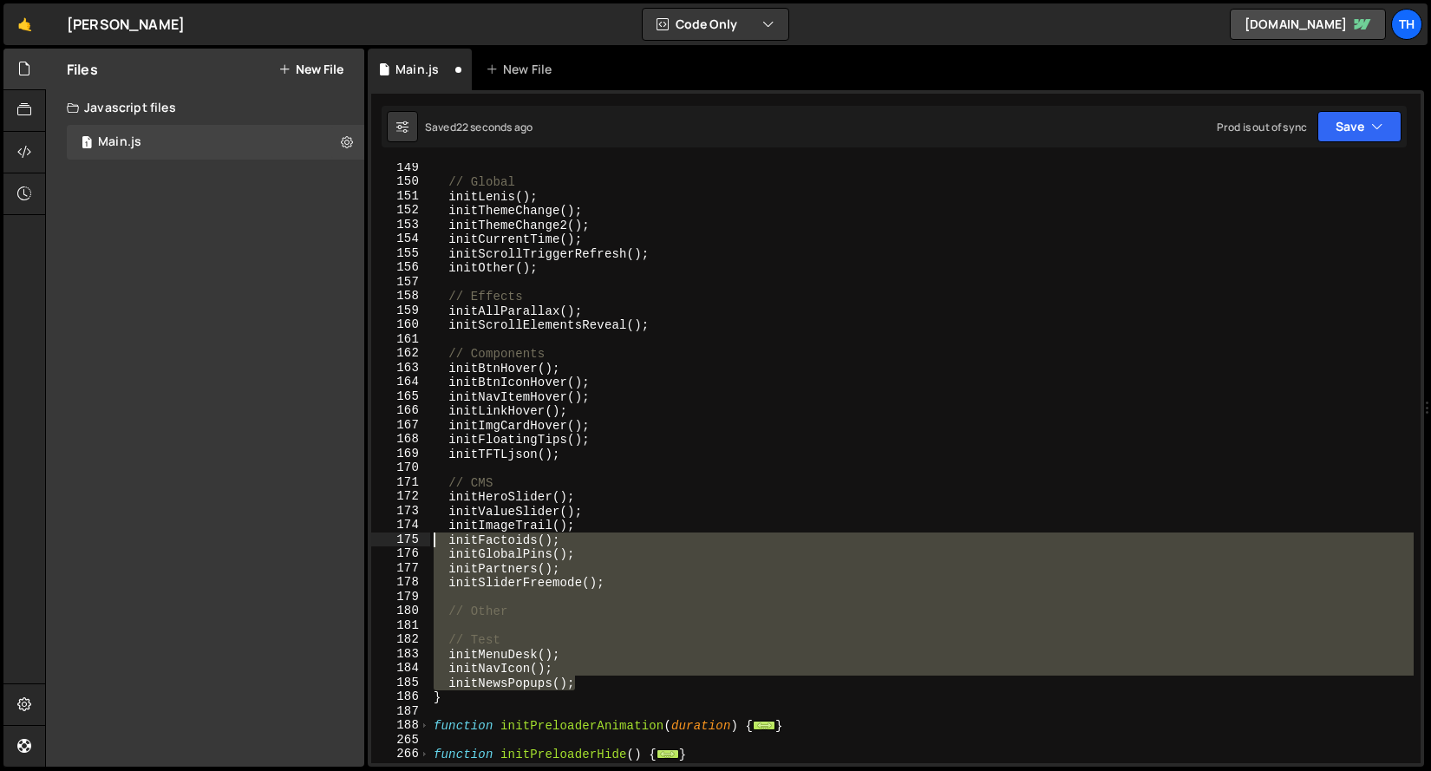
drag, startPoint x: 587, startPoint y: 683, endPoint x: 333, endPoint y: 543, distance: 290.0
click at [333, 543] on div "Files New File Javascript files 1 Main.js 0 CSS files Copy share link Edit File…" at bounding box center [738, 408] width 1386 height 719
type textarea "initFactoids(); initGlobalPins();"
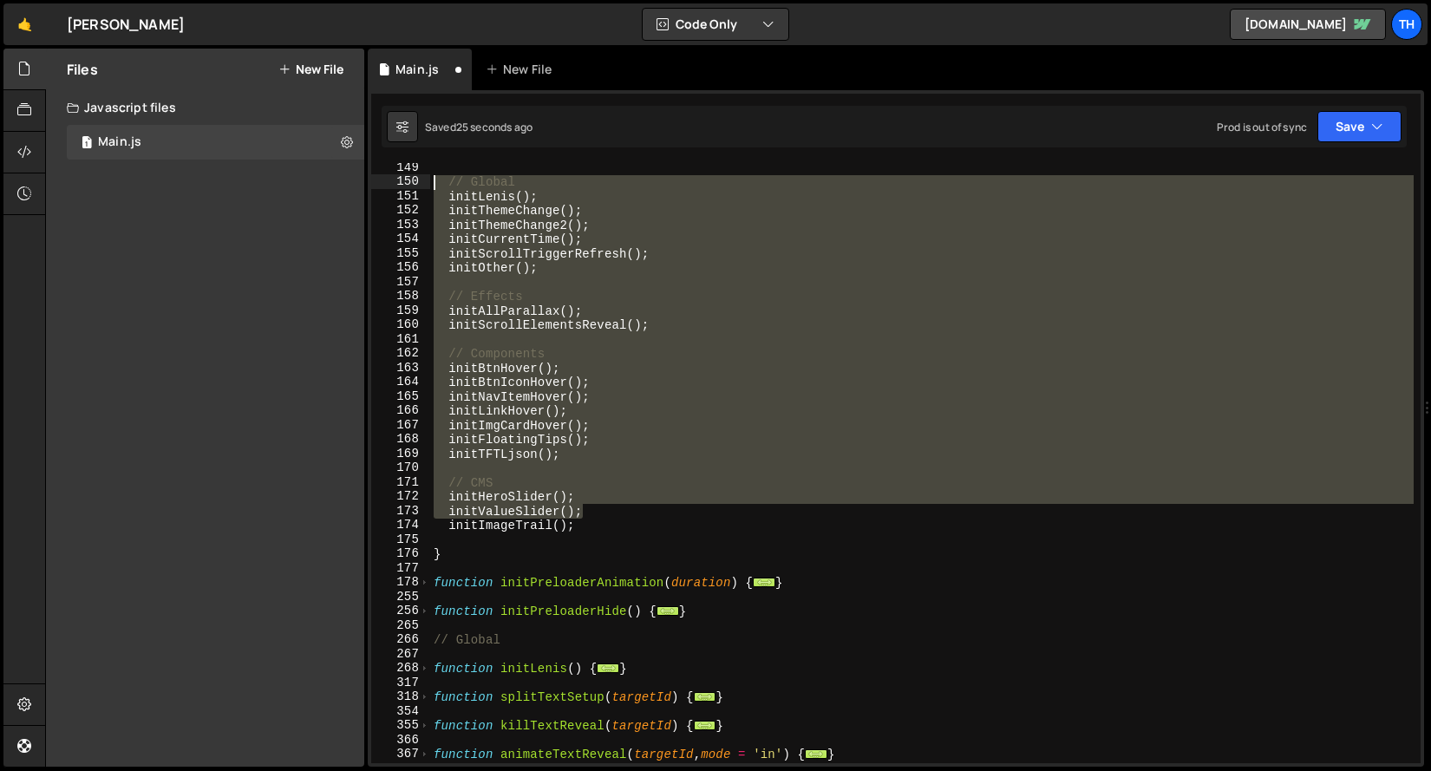
drag, startPoint x: 610, startPoint y: 512, endPoint x: 310, endPoint y: 181, distance: 445.8
click at [310, 181] on div "Files New File Javascript files 1 Main.js 0 CSS files Copy share link Edit File…" at bounding box center [738, 408] width 1386 height 719
type textarea "// Global initLenis();"
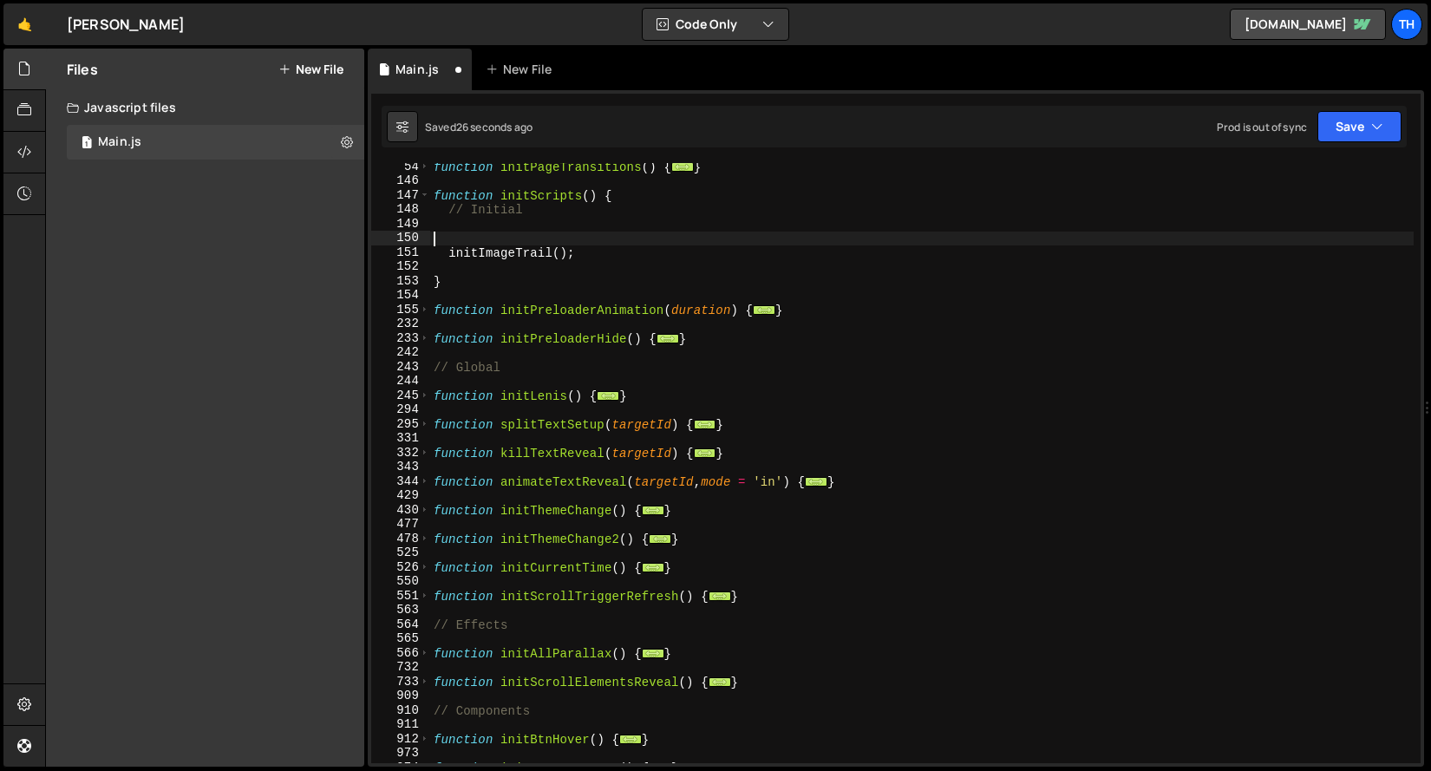
scroll to position [270, 0]
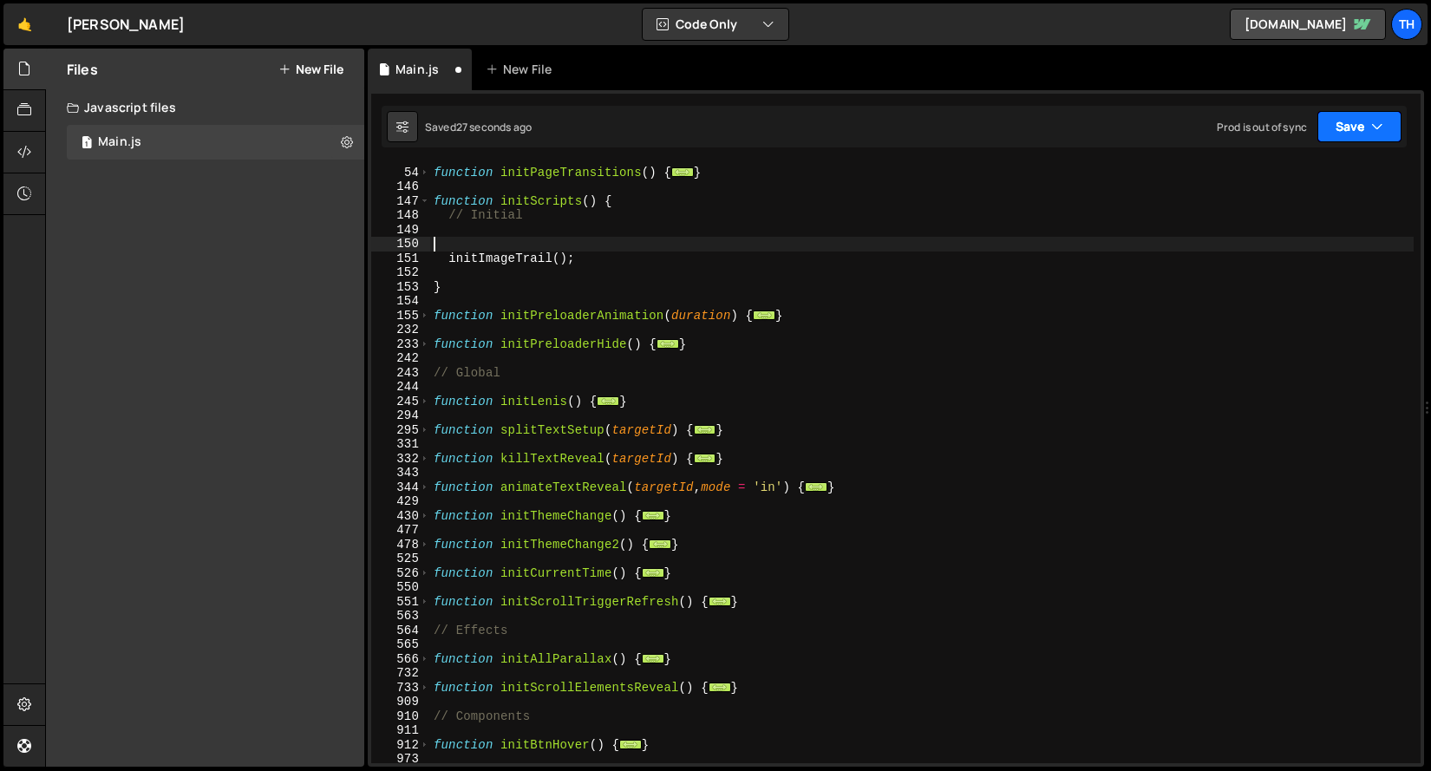
click at [1336, 123] on button "Save" at bounding box center [1359, 126] width 84 height 31
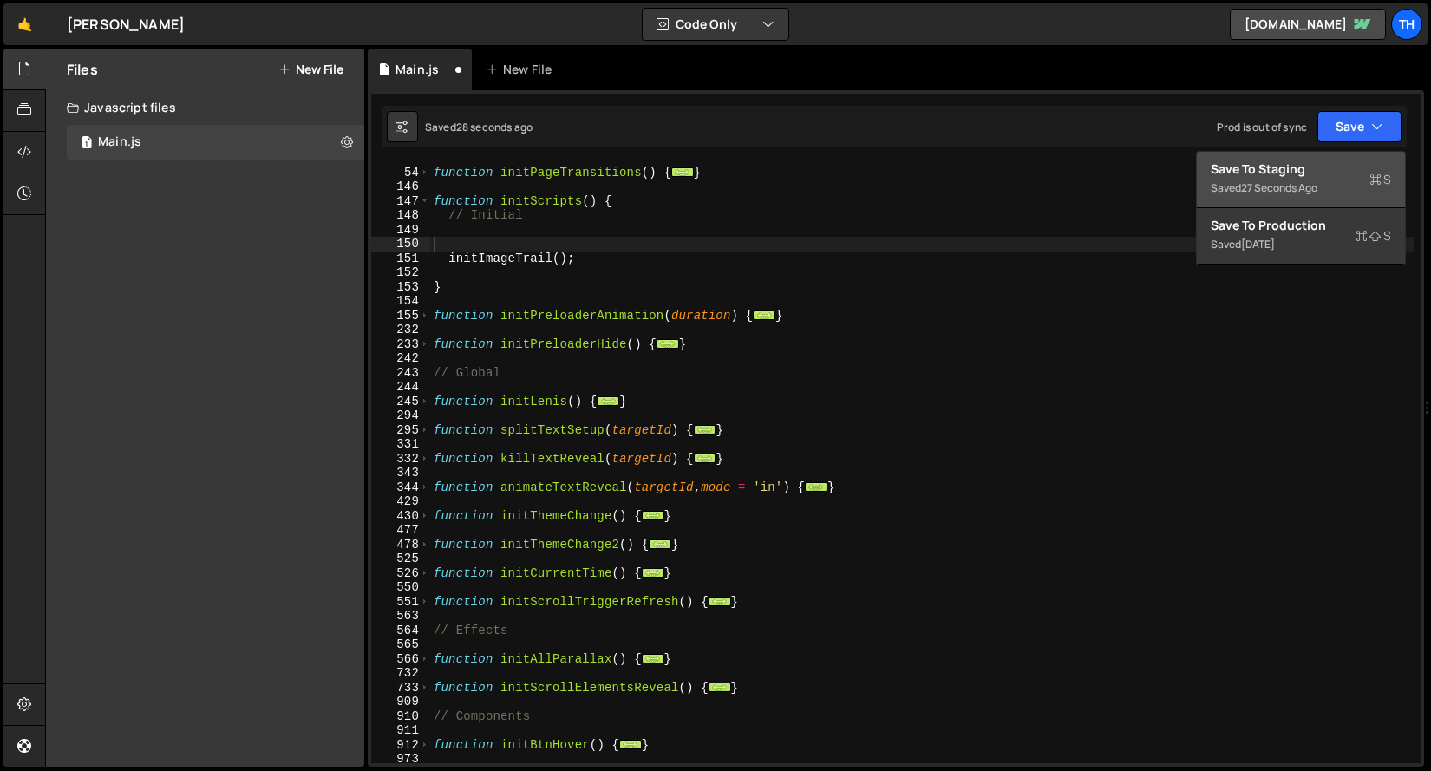
click at [1293, 171] on div "Save to Staging S" at bounding box center [1301, 168] width 180 height 17
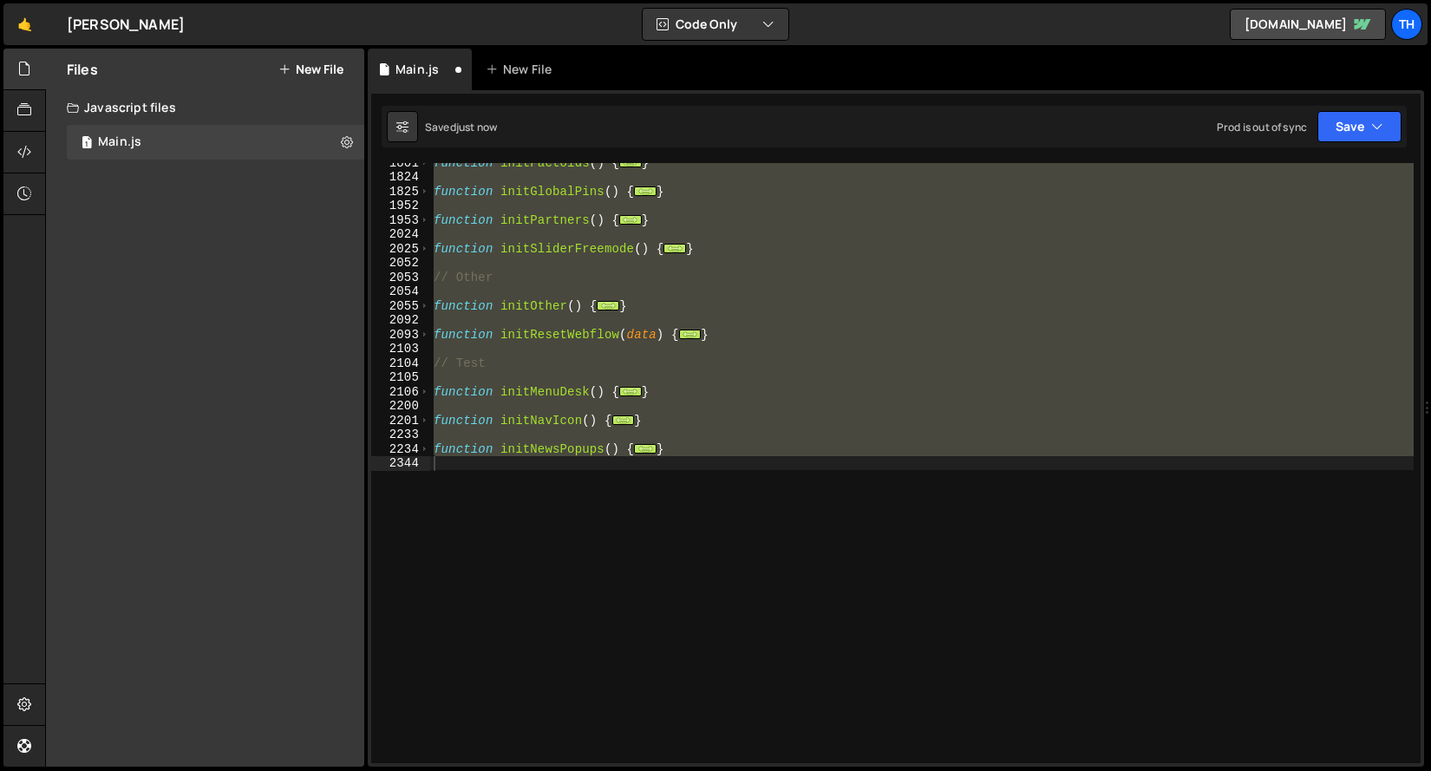
scroll to position [372, 0]
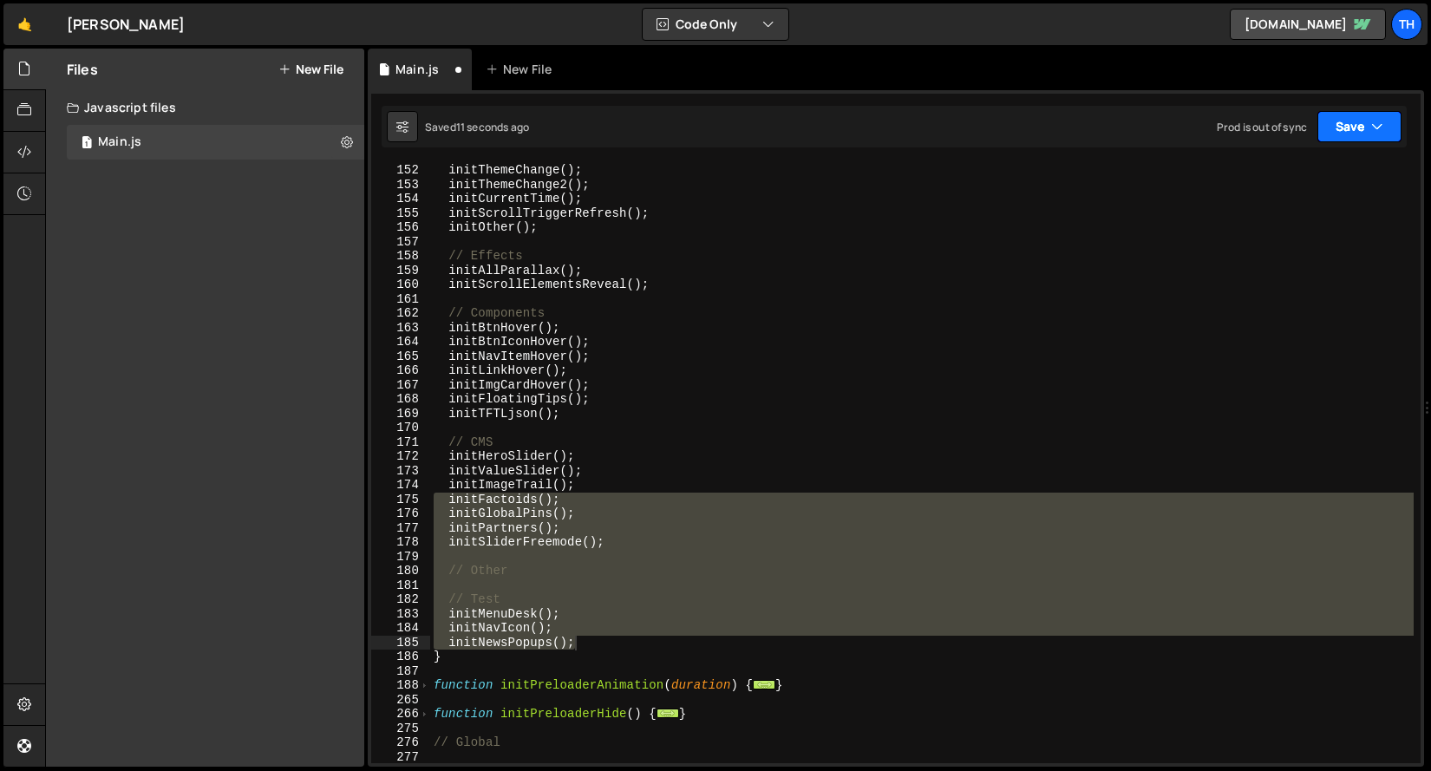
click at [1369, 112] on button "Save" at bounding box center [1359, 126] width 84 height 31
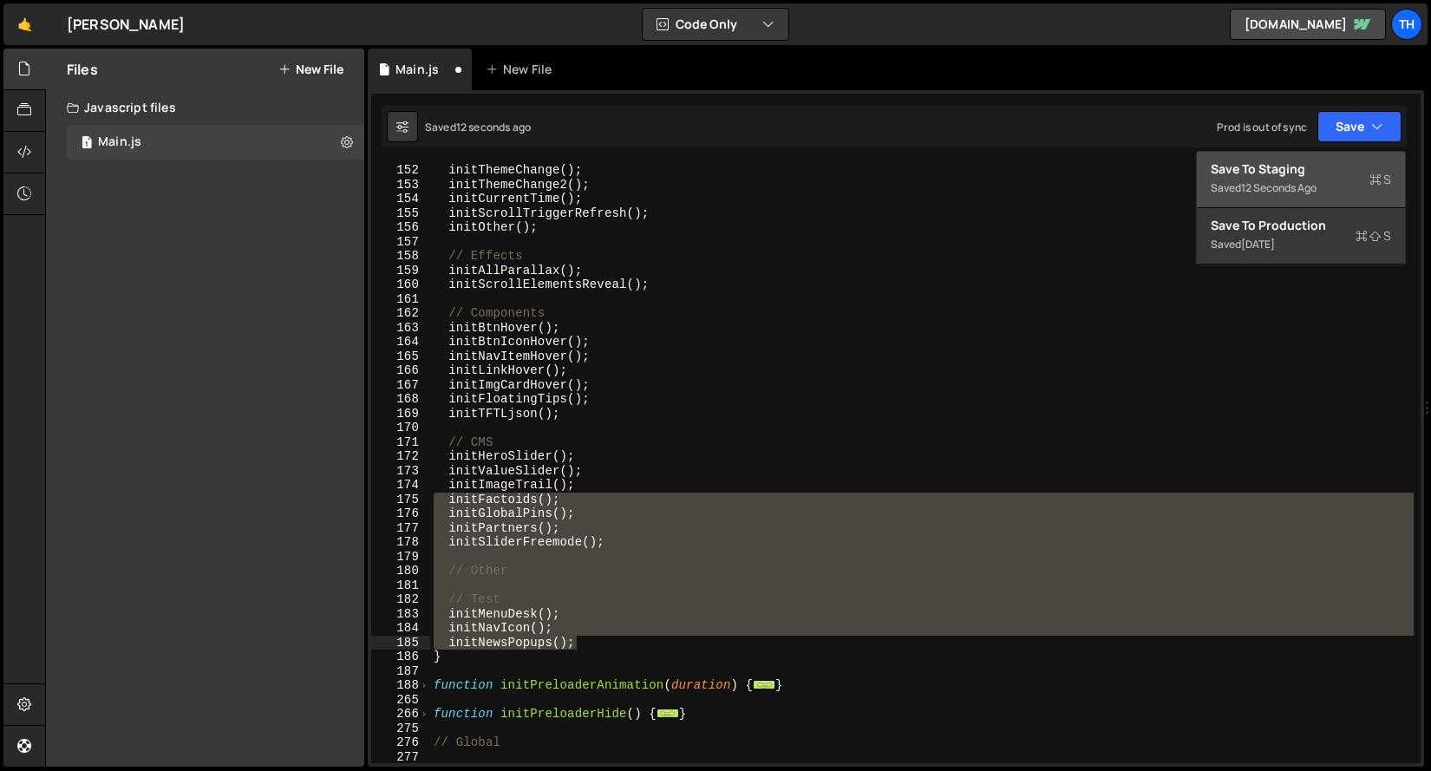
click at [1334, 153] on button "Save to Staging S Saved 12 seconds ago" at bounding box center [1301, 180] width 208 height 56
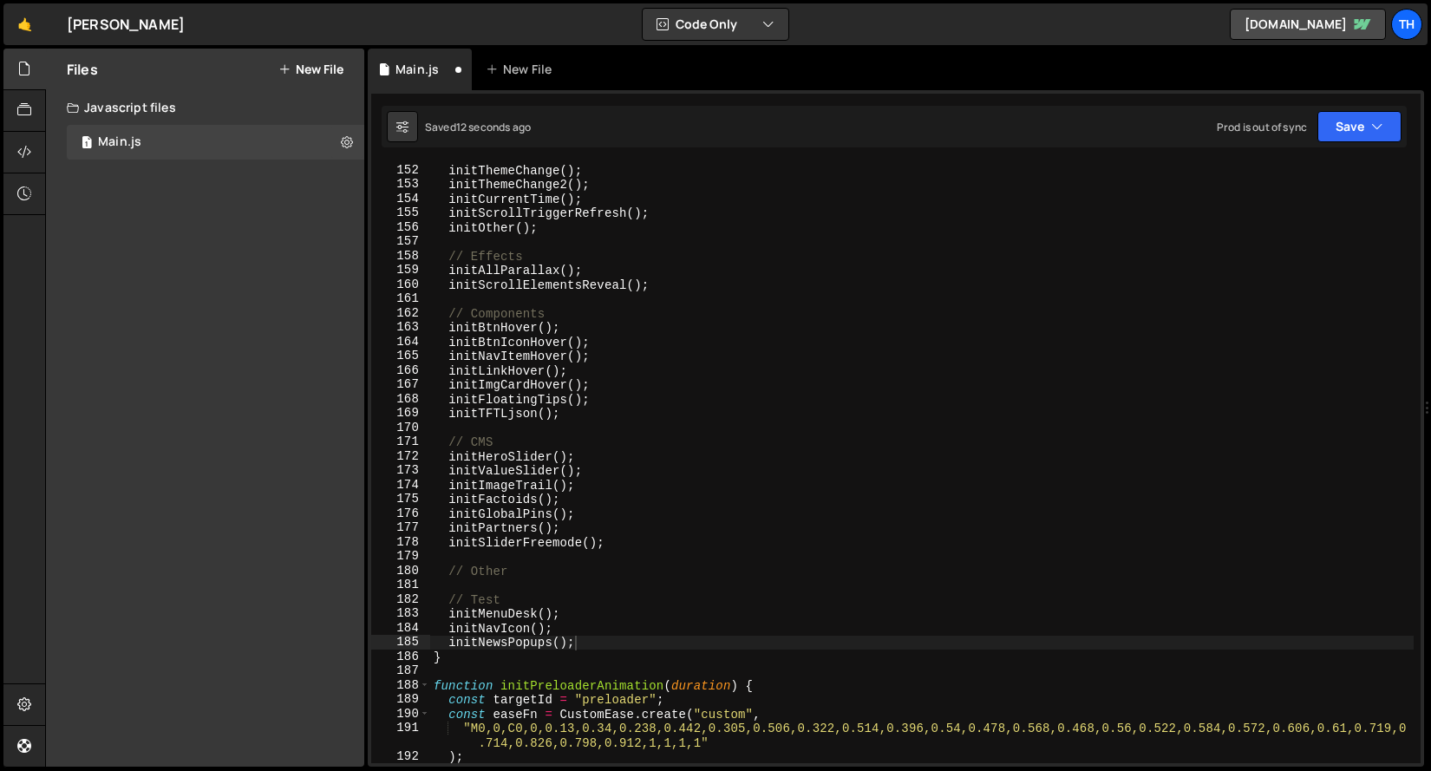
scroll to position [1805, 0]
